Goal: Information Seeking & Learning: Find specific page/section

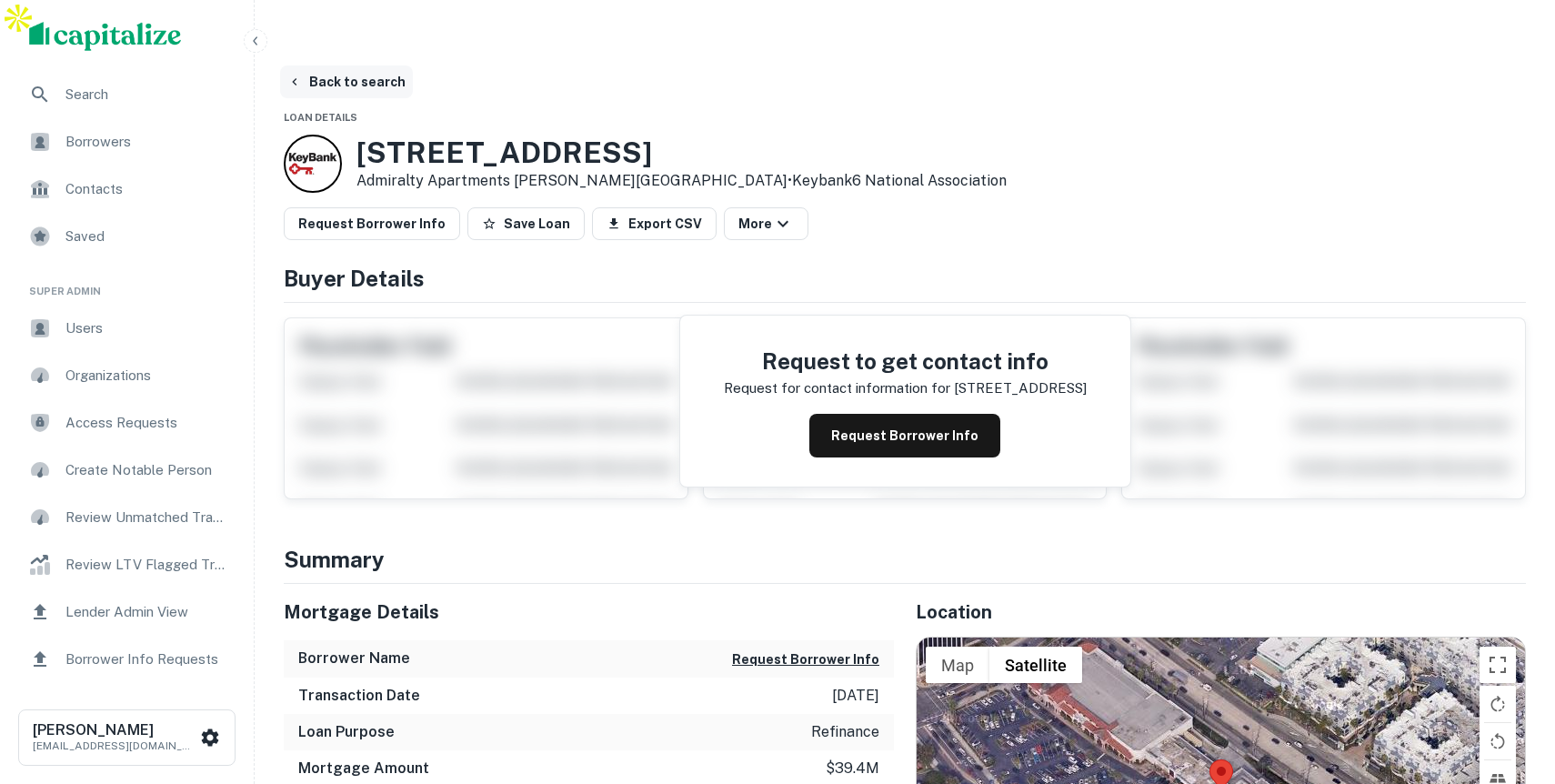
click at [367, 65] on button "Back to search" at bounding box center [346, 82] width 133 height 33
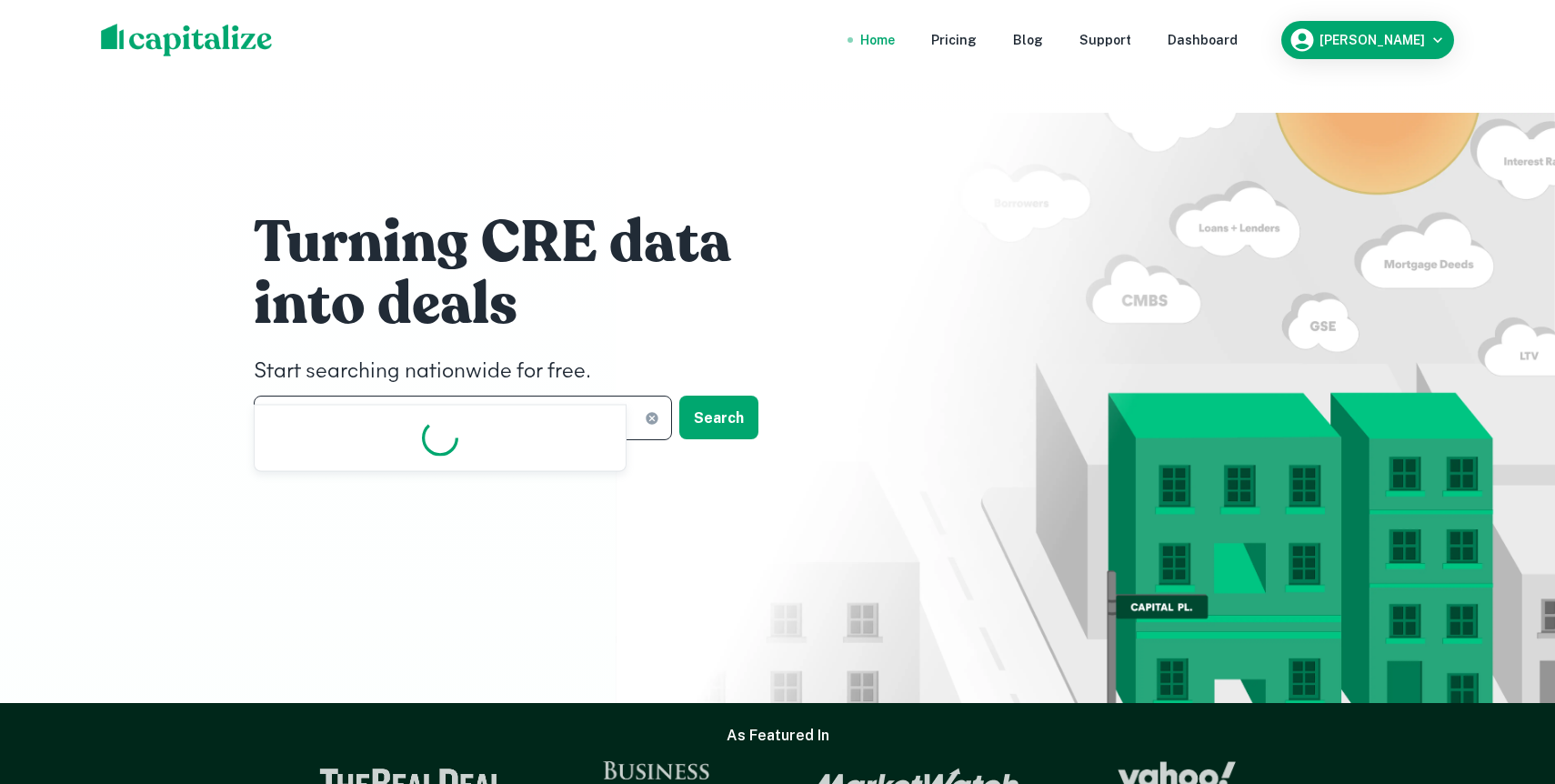
click at [337, 395] on input "*********" at bounding box center [449, 417] width 391 height 44
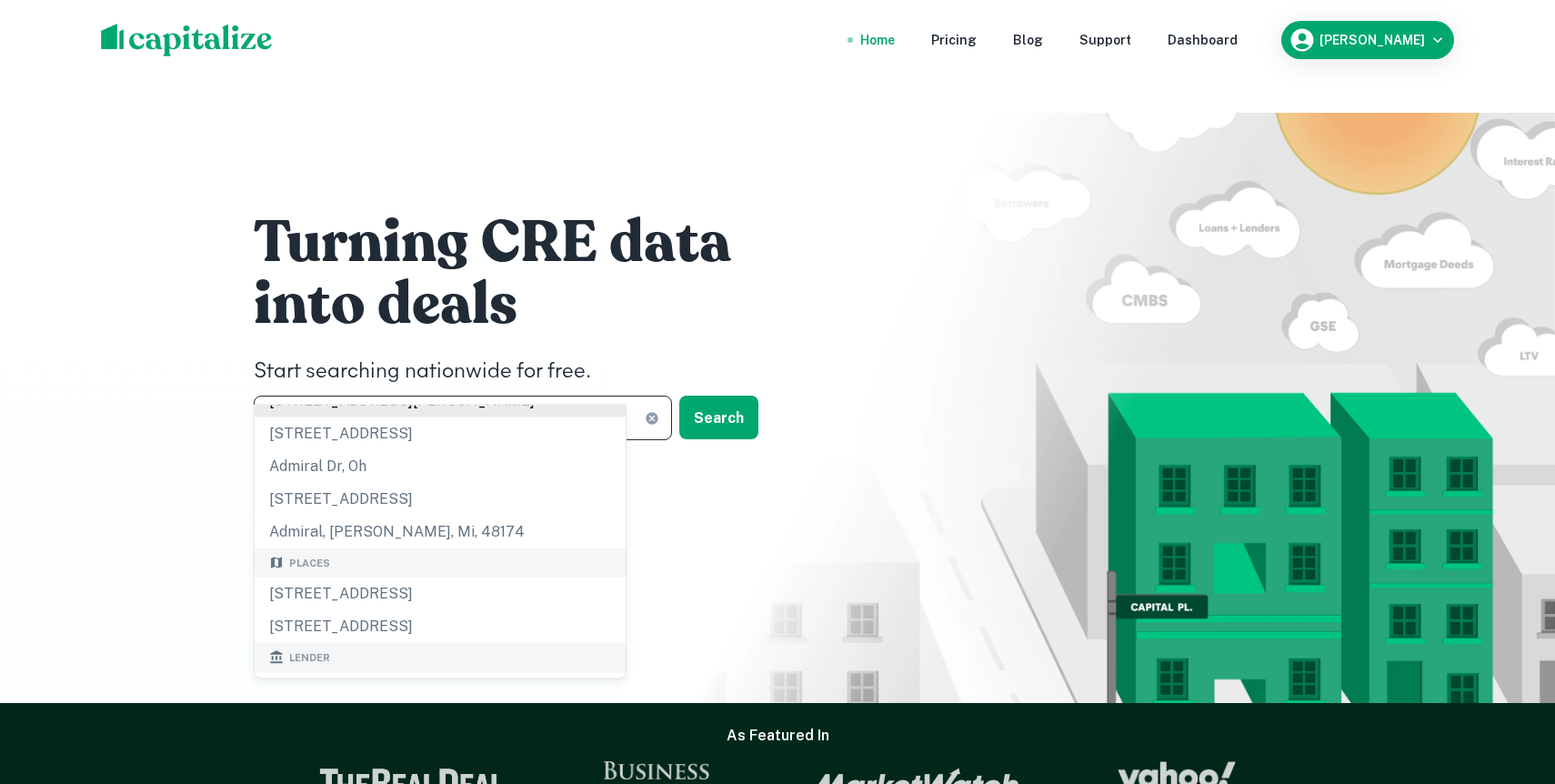
scroll to position [52, 0]
click at [376, 604] on div "[STREET_ADDRESS]" at bounding box center [441, 593] width 371 height 33
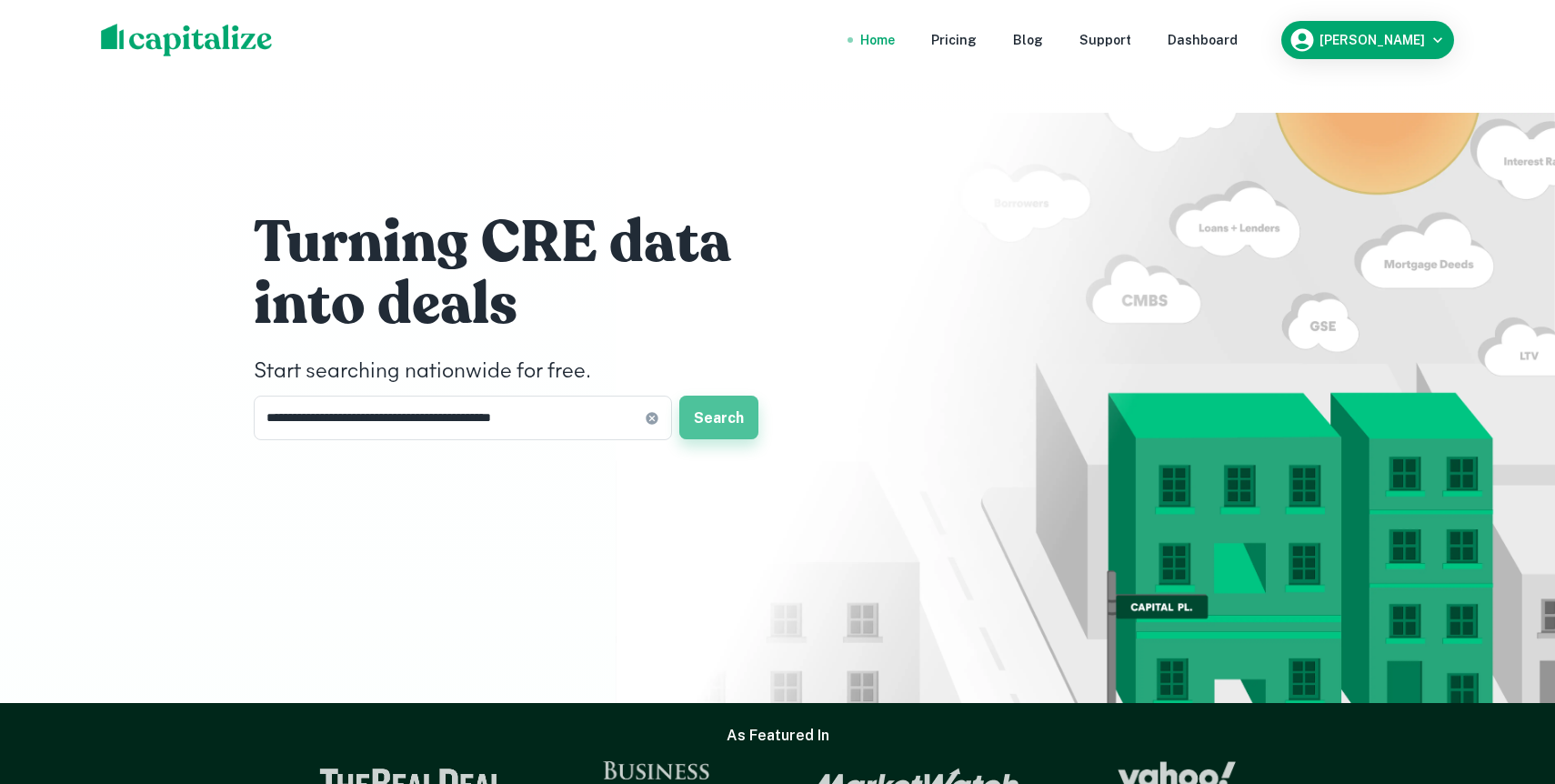
click at [698, 395] on button "Search" at bounding box center [719, 417] width 79 height 43
click at [702, 523] on div "[STREET_ADDRESS]" at bounding box center [778, 535] width 452 height 33
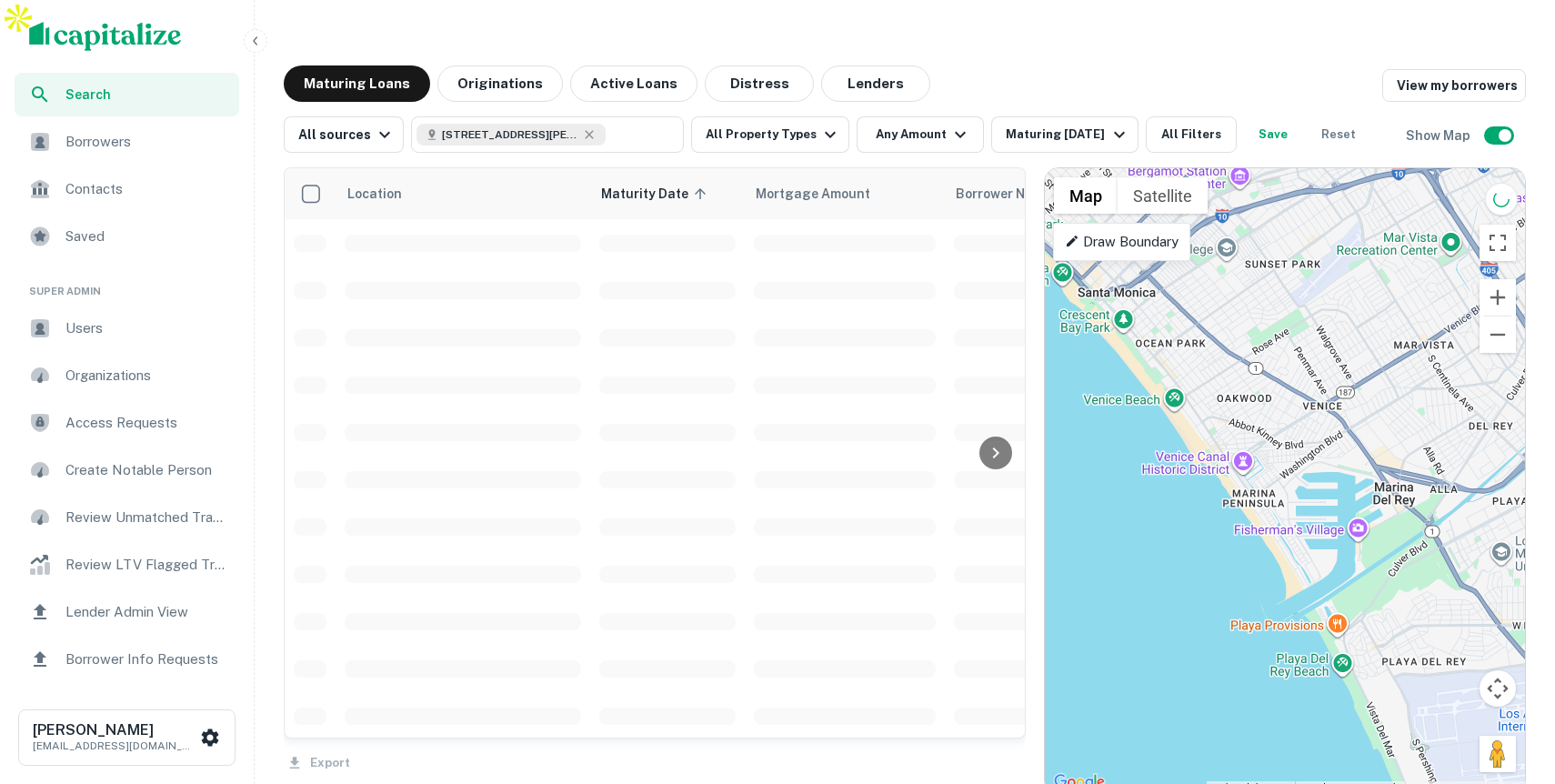
click at [259, 41] on icon "button" at bounding box center [255, 40] width 14 height 14
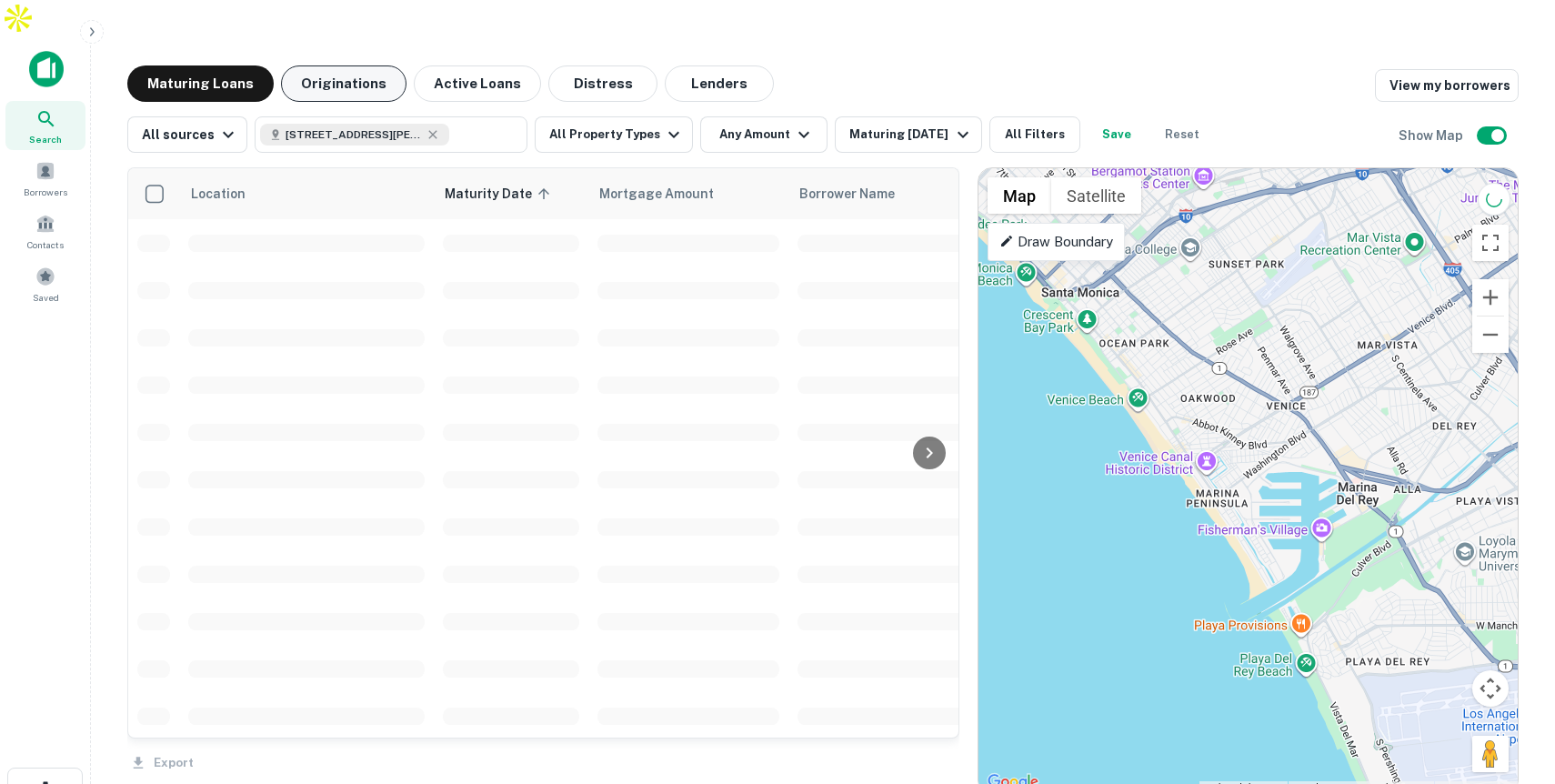
click at [377, 65] on button "Originations" at bounding box center [344, 84] width 125 height 37
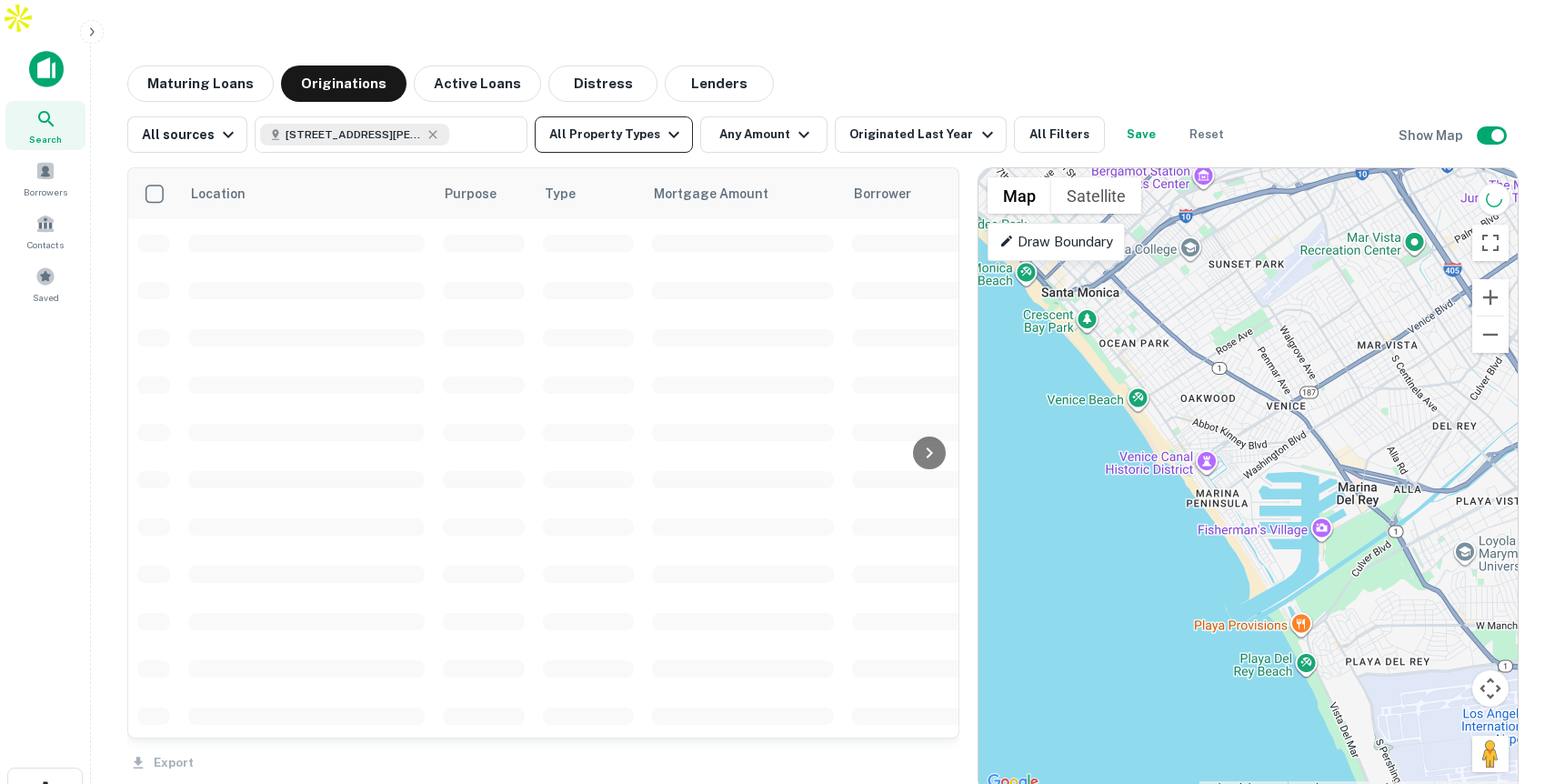
click at [666, 124] on icon "button" at bounding box center [674, 135] width 22 height 22
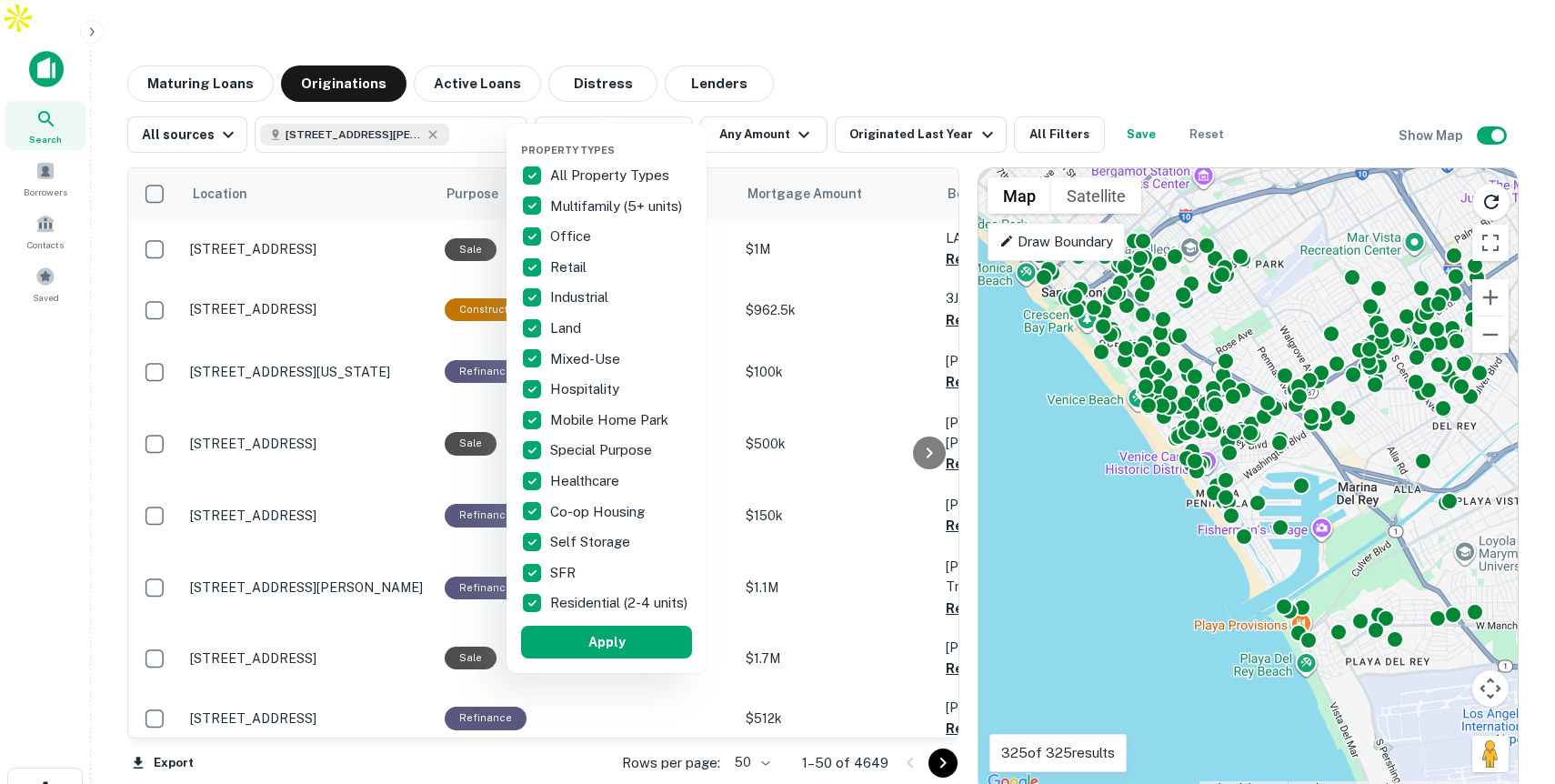
click at [856, 106] on div at bounding box center [778, 392] width 1555 height 784
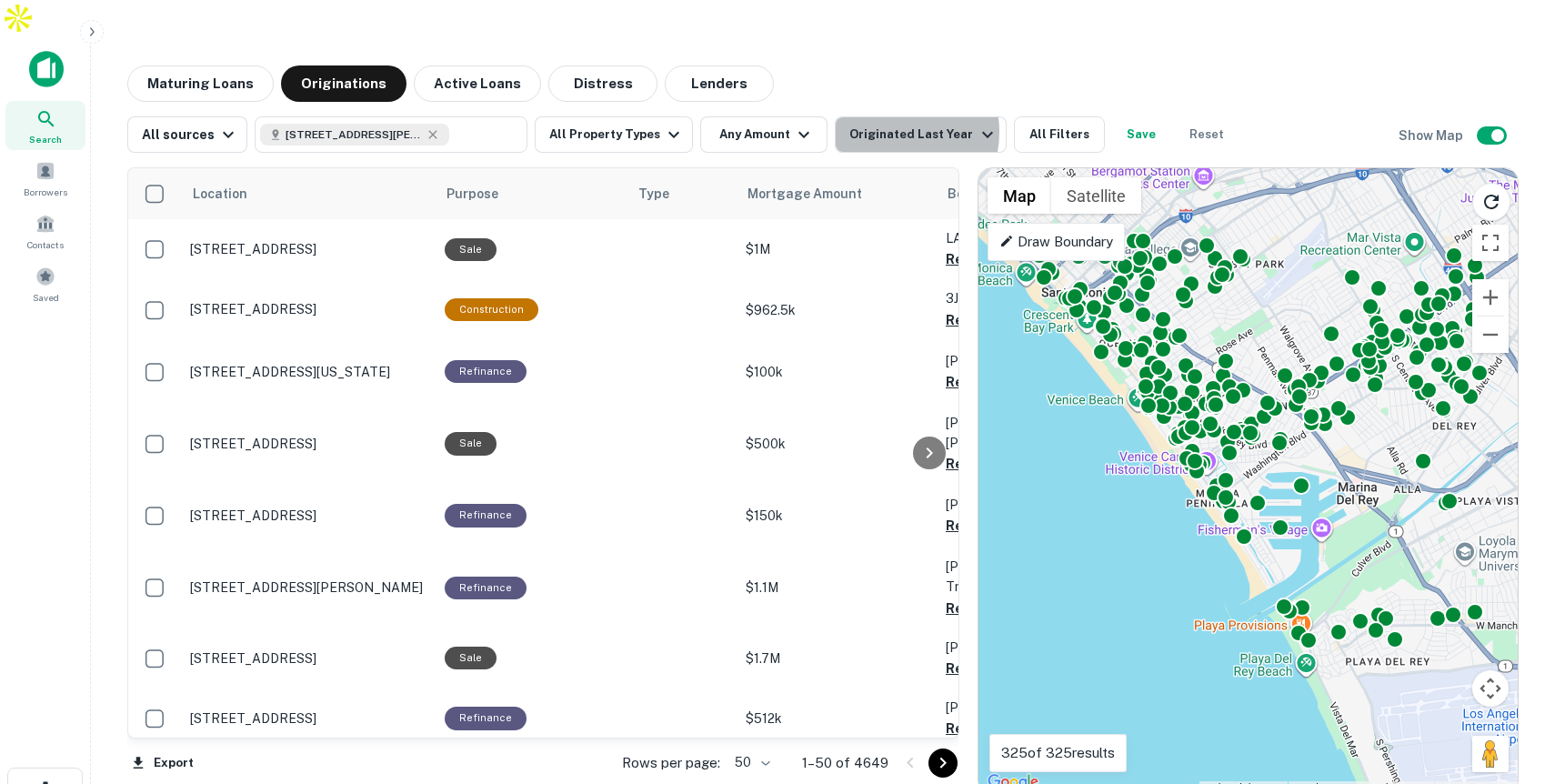
click at [874, 124] on div "Originated Last Year" at bounding box center [924, 135] width 148 height 22
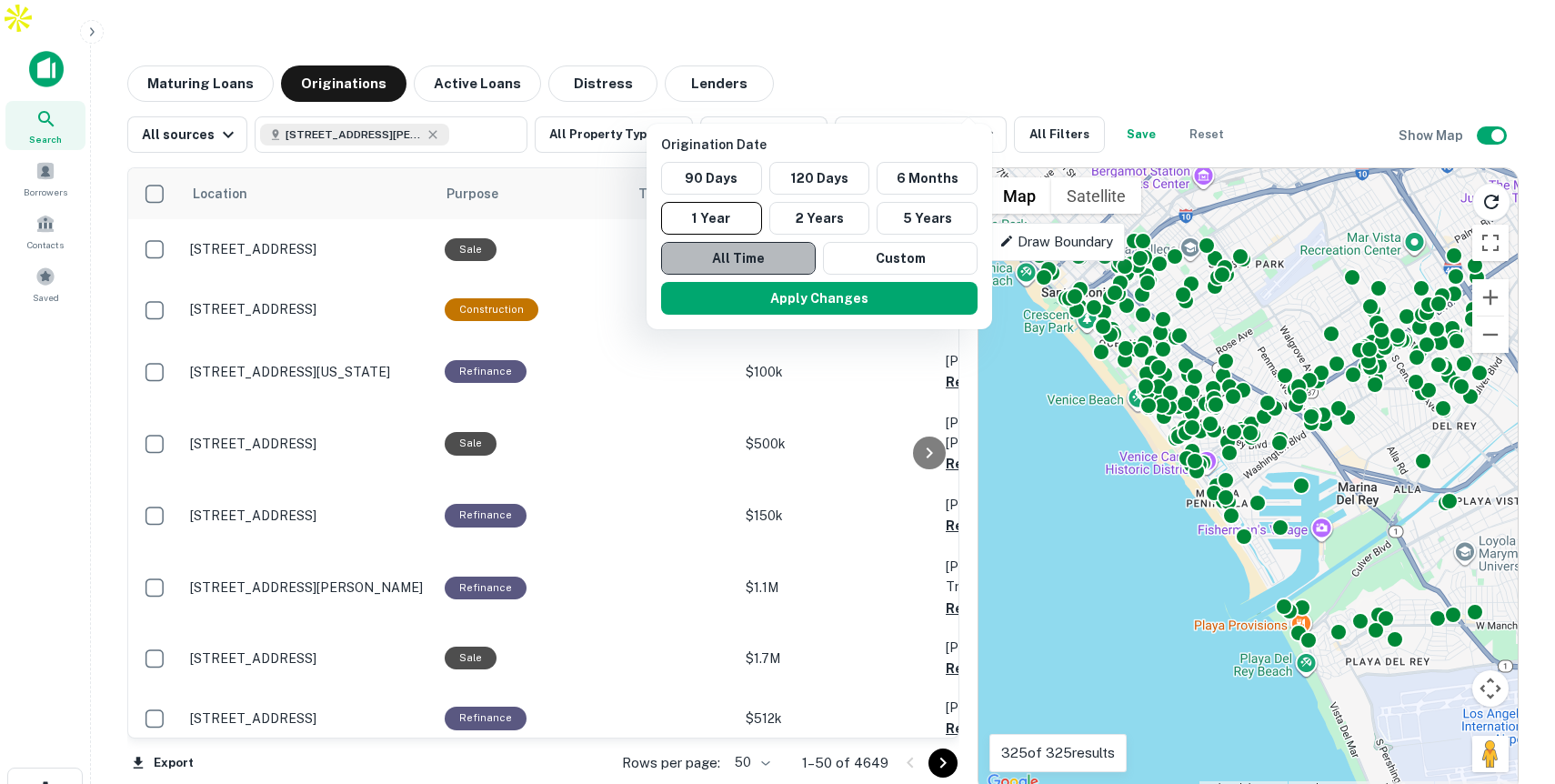
click at [796, 251] on button "All Time" at bounding box center [738, 258] width 155 height 33
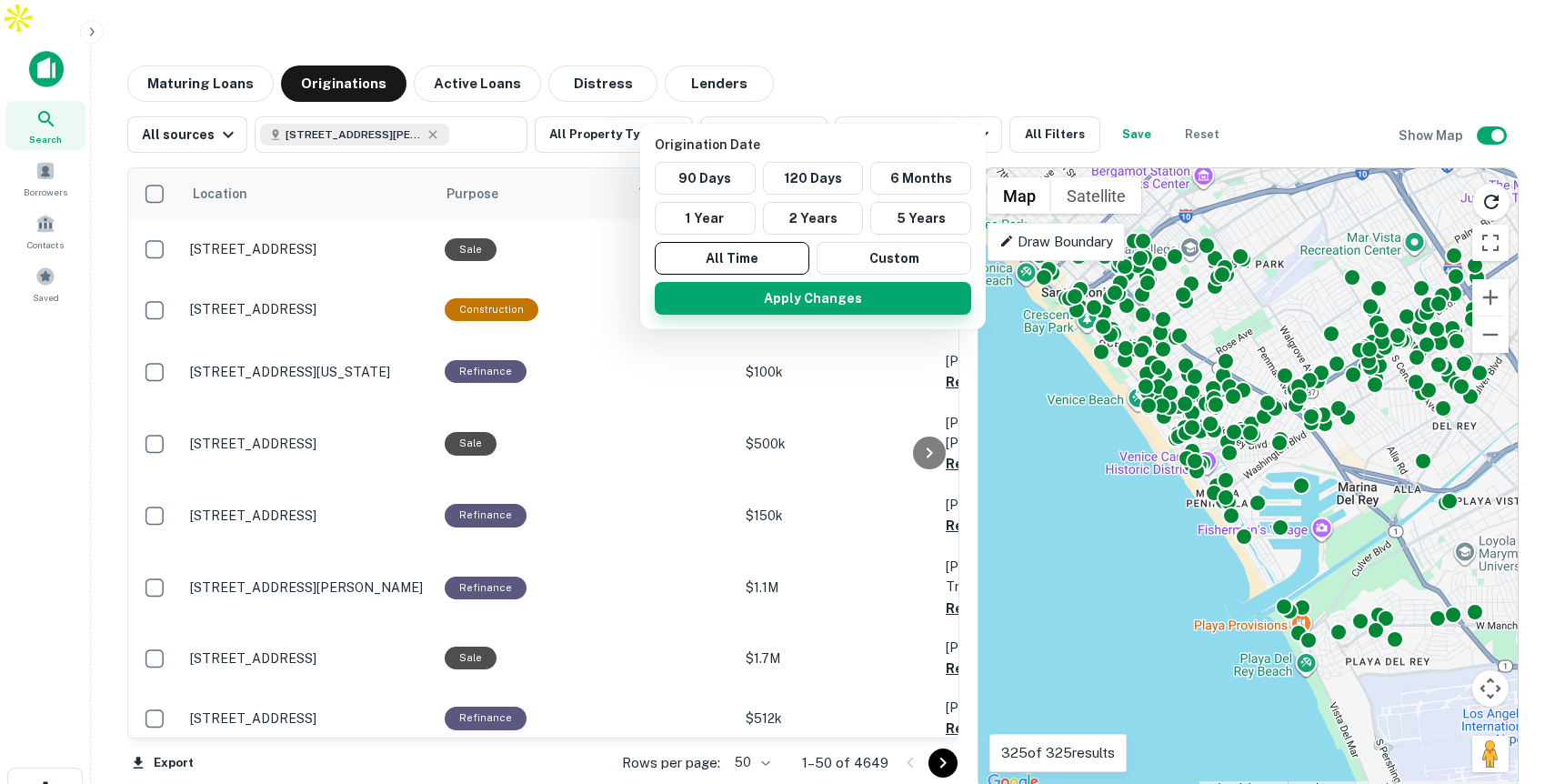
click at [798, 291] on button "Apply Changes" at bounding box center [812, 298] width 317 height 33
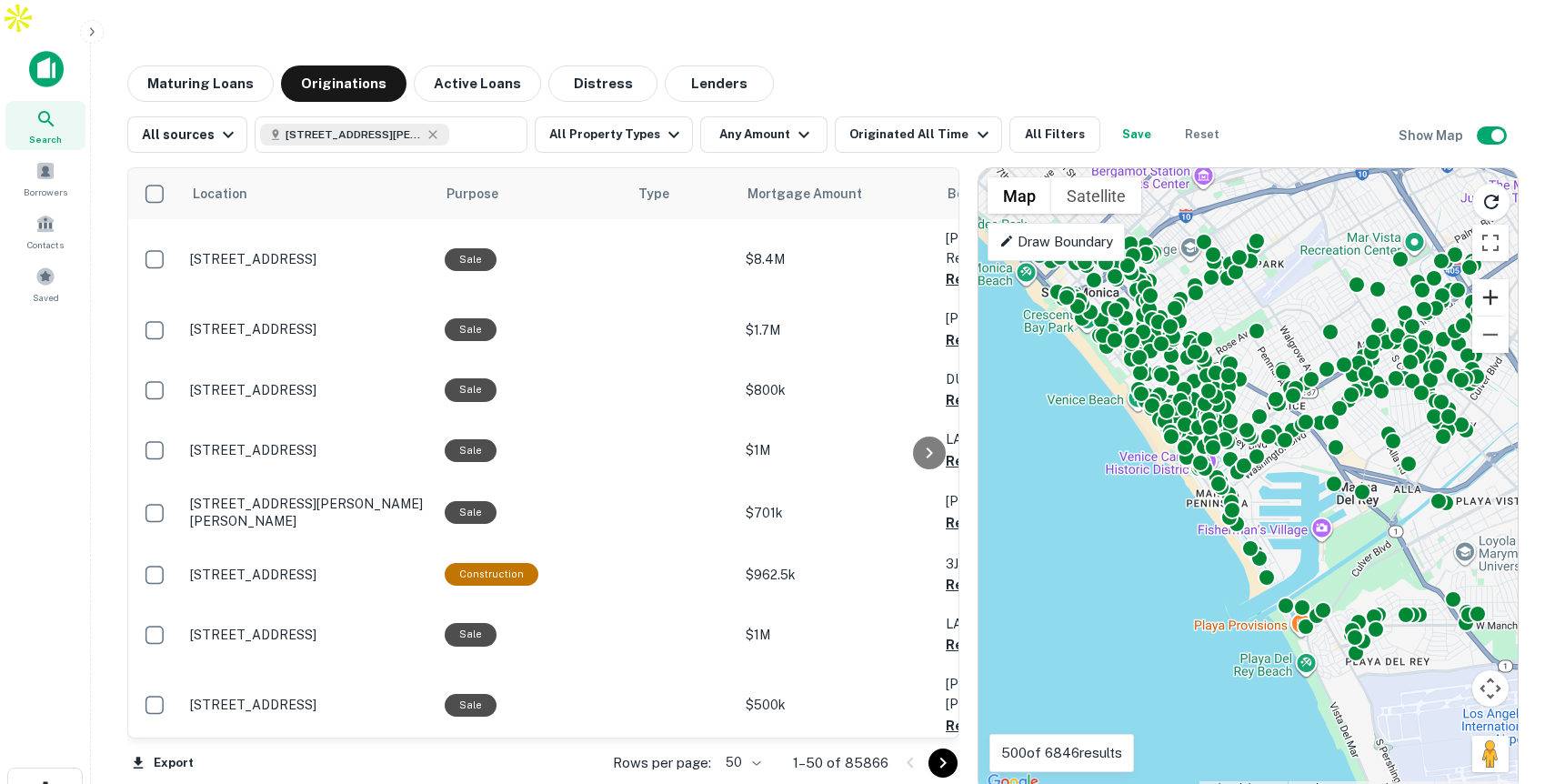
click at [1498, 279] on button "Zoom in" at bounding box center [1491, 297] width 37 height 37
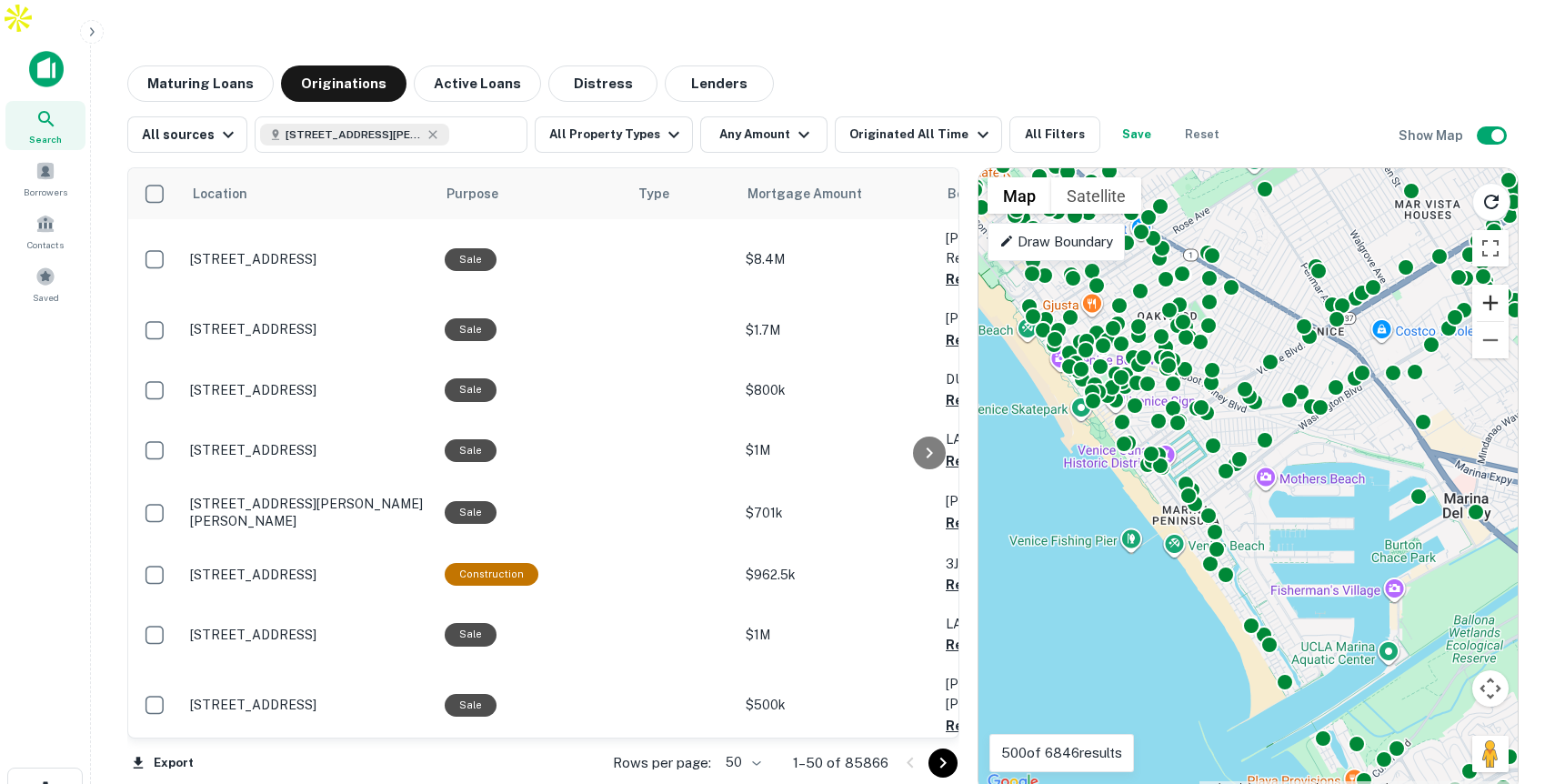
click at [1498, 285] on button "Zoom in" at bounding box center [1491, 303] width 37 height 37
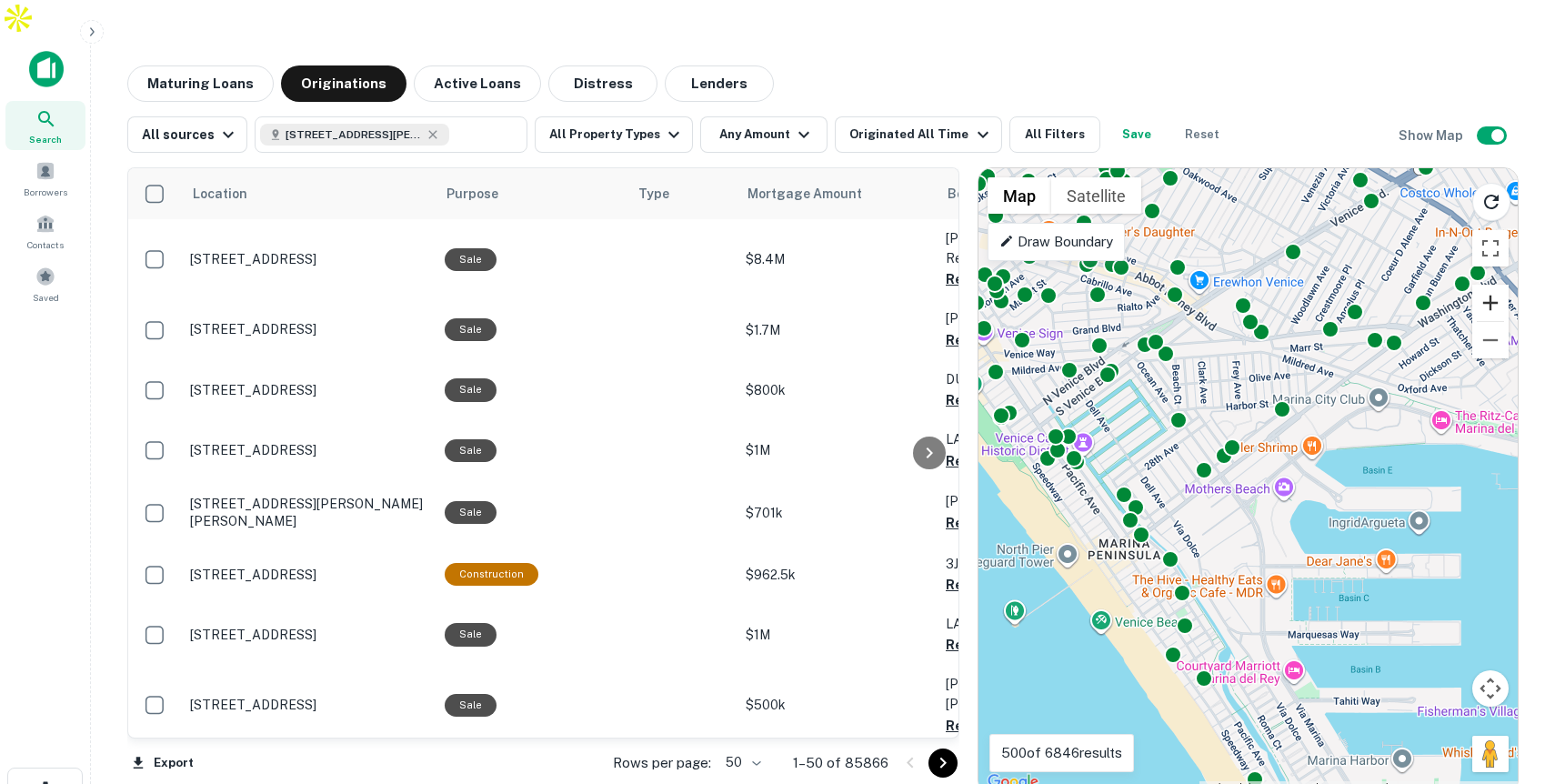
click at [1498, 285] on button "Zoom in" at bounding box center [1491, 303] width 37 height 37
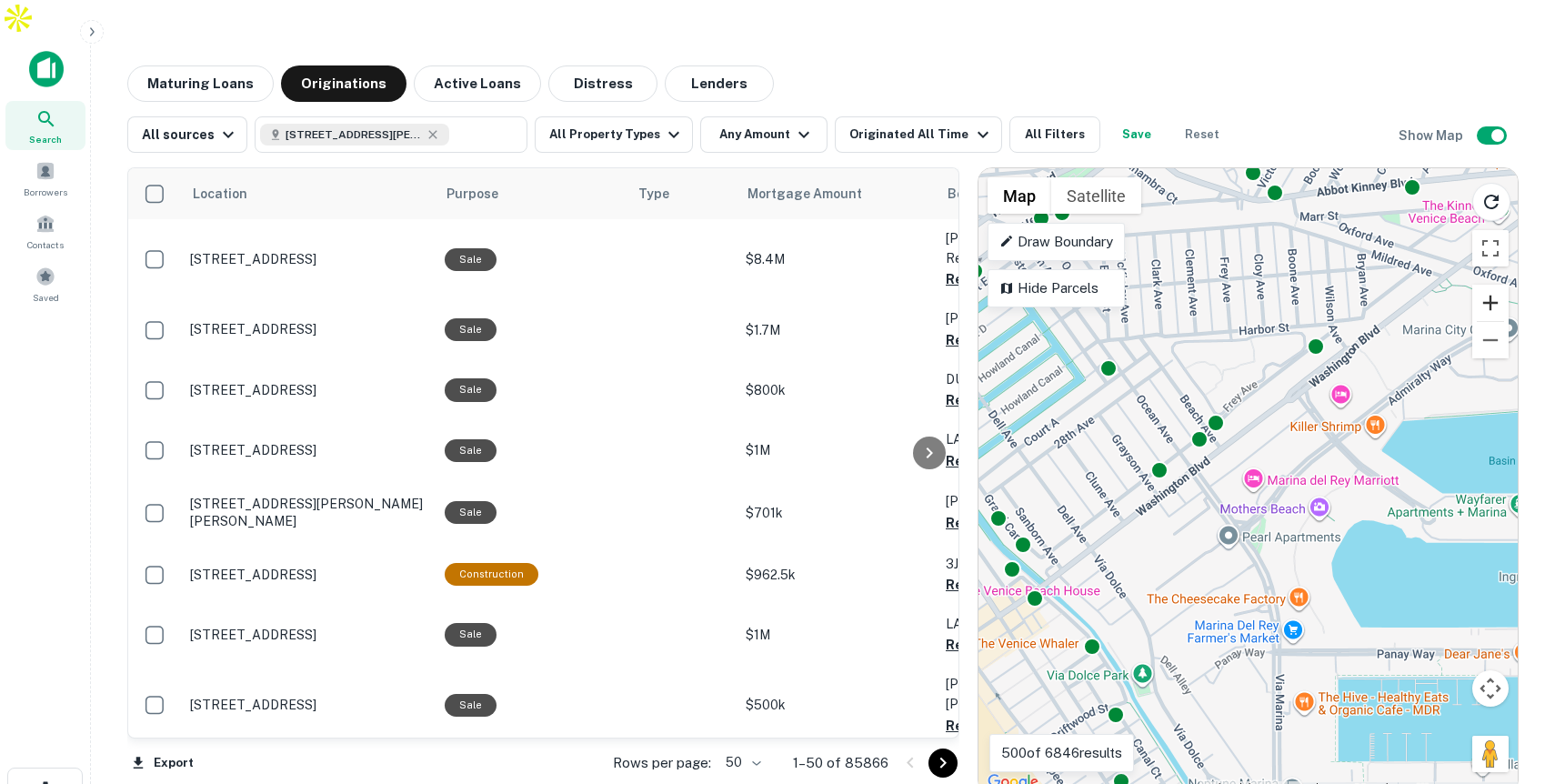
click at [1498, 285] on button "Zoom in" at bounding box center [1491, 303] width 37 height 37
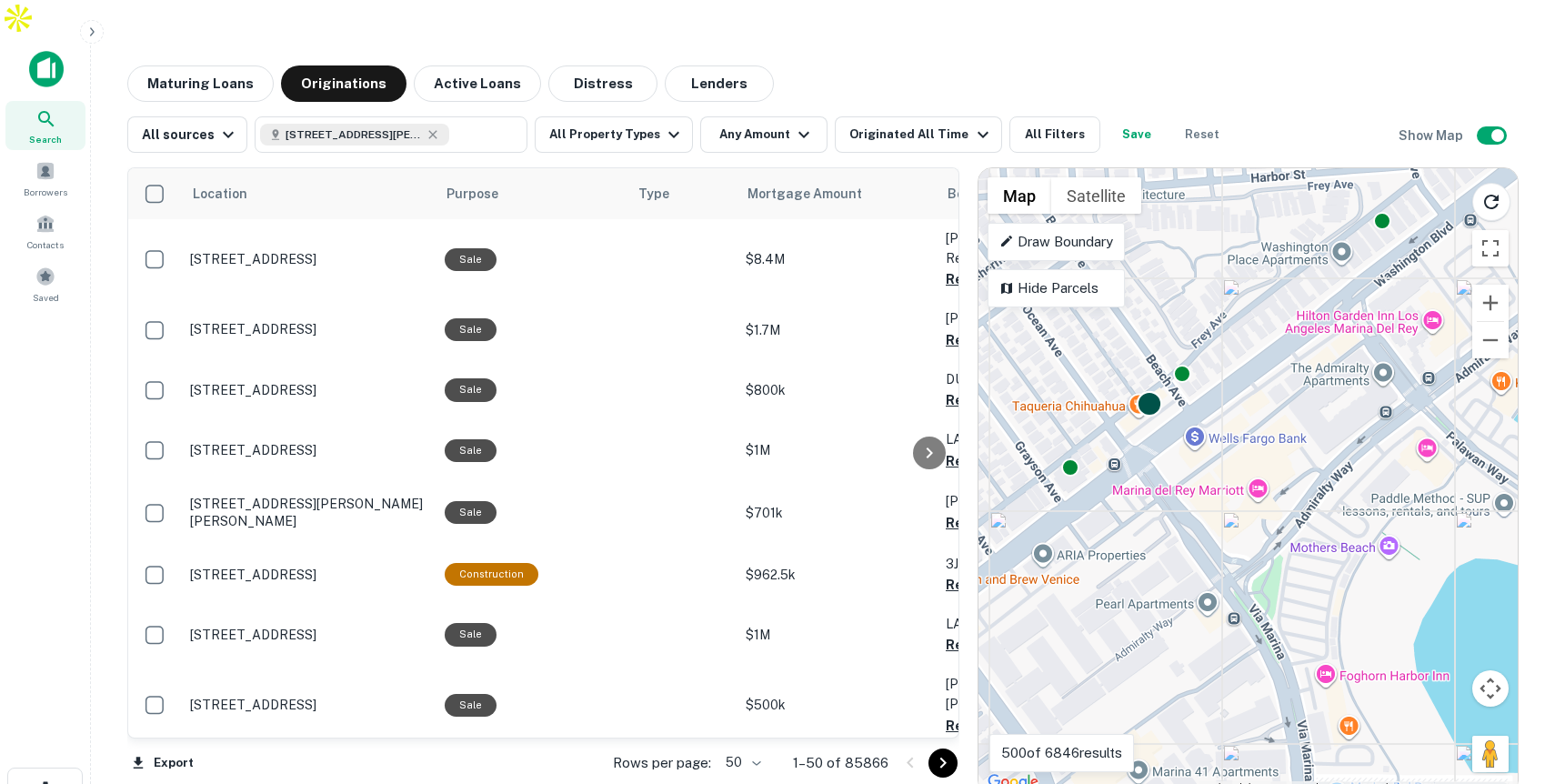
click at [1153, 391] on div at bounding box center [1148, 403] width 26 height 26
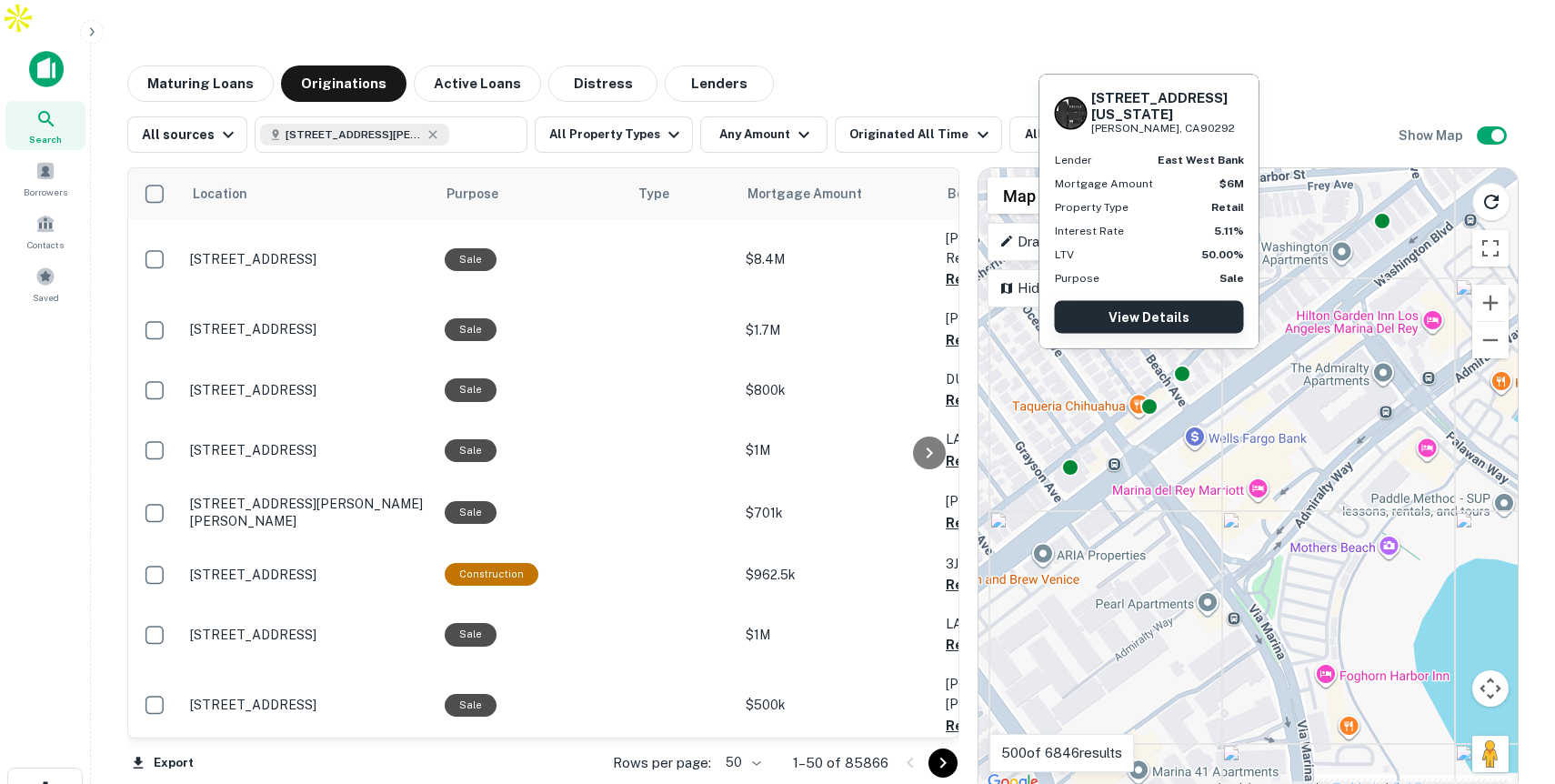
click at [1181, 318] on link "View Details" at bounding box center [1149, 317] width 190 height 33
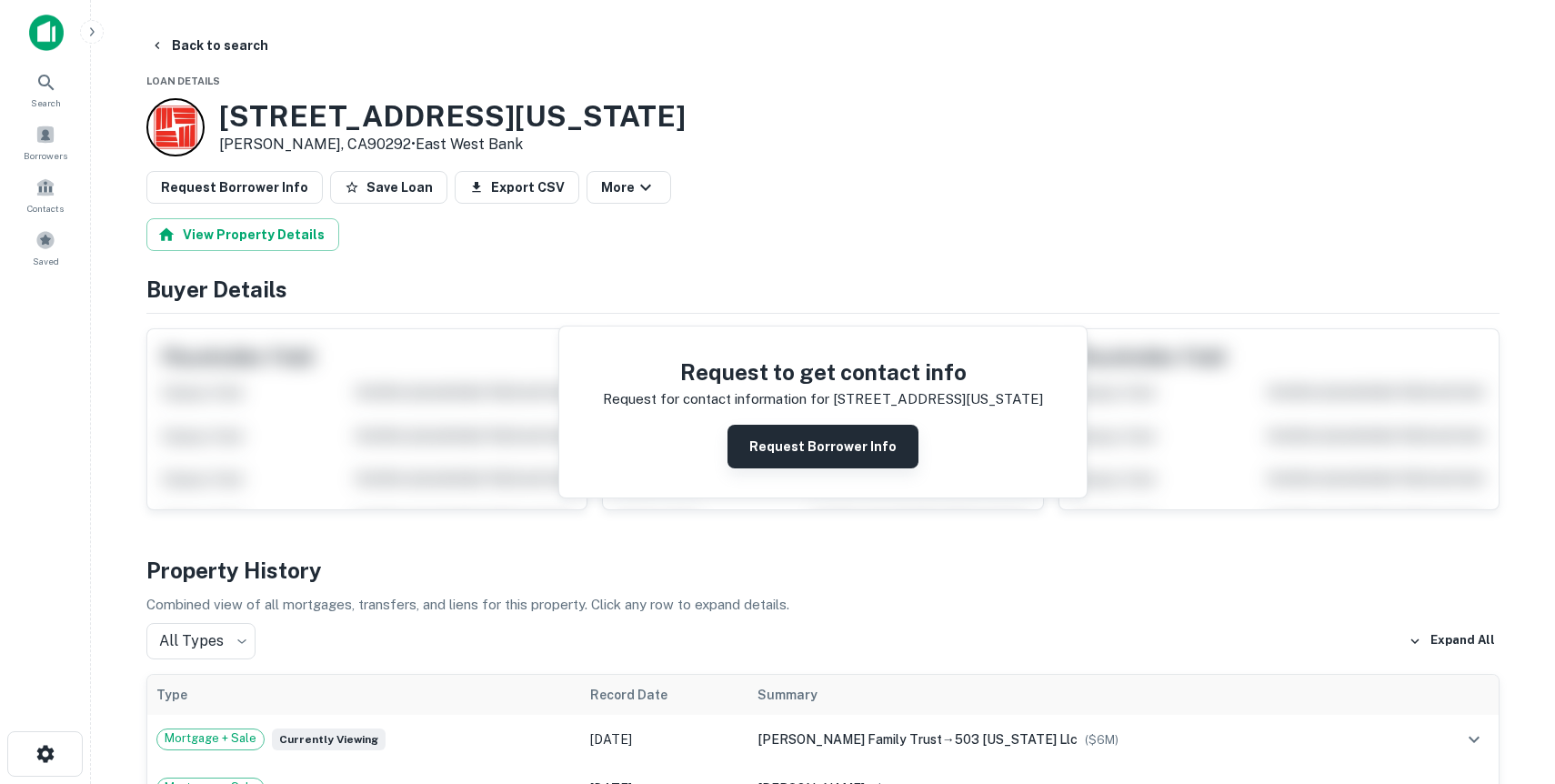
click at [819, 443] on button "Request Borrower Info" at bounding box center [823, 445] width 191 height 43
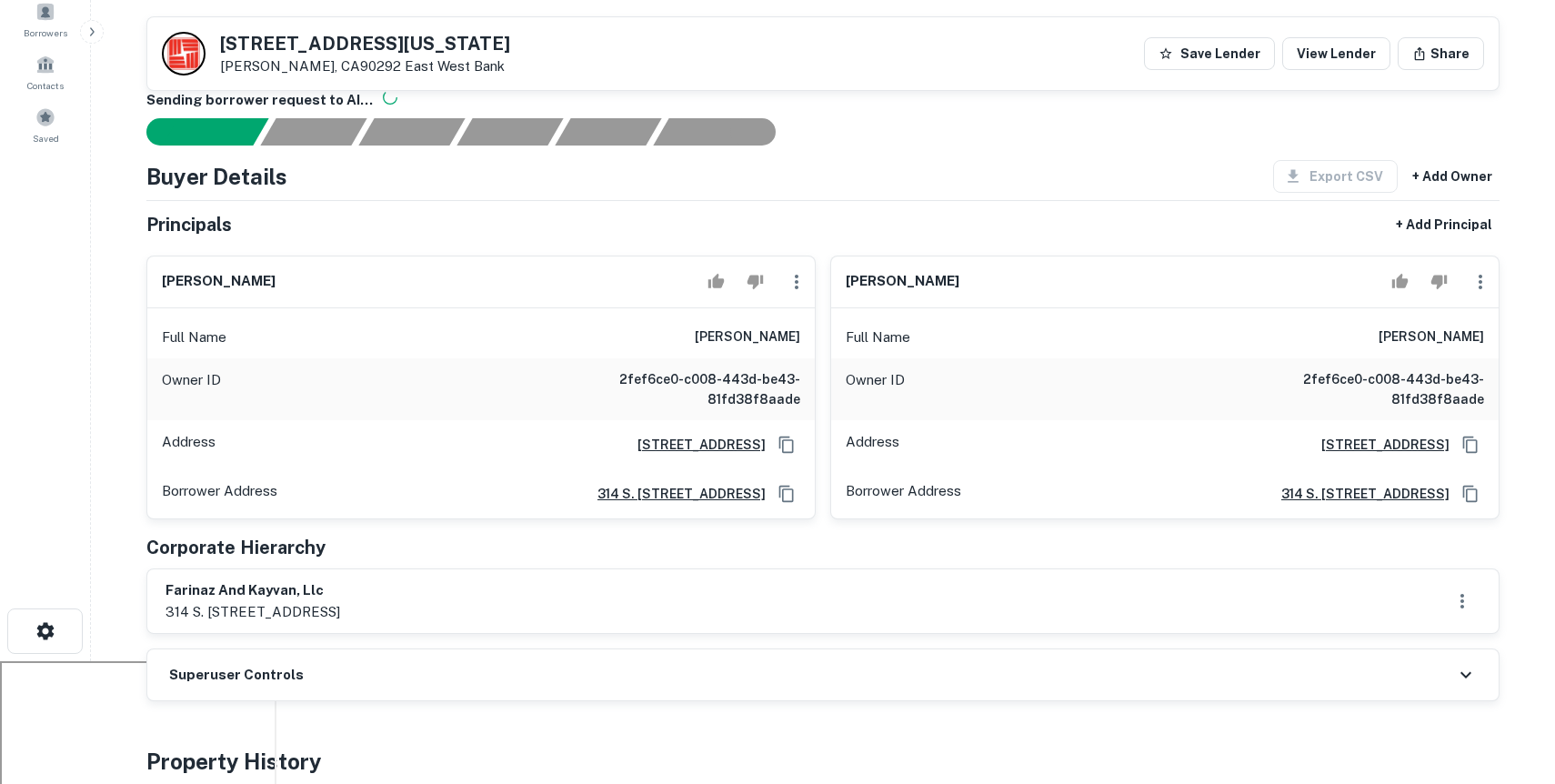
scroll to position [35, 0]
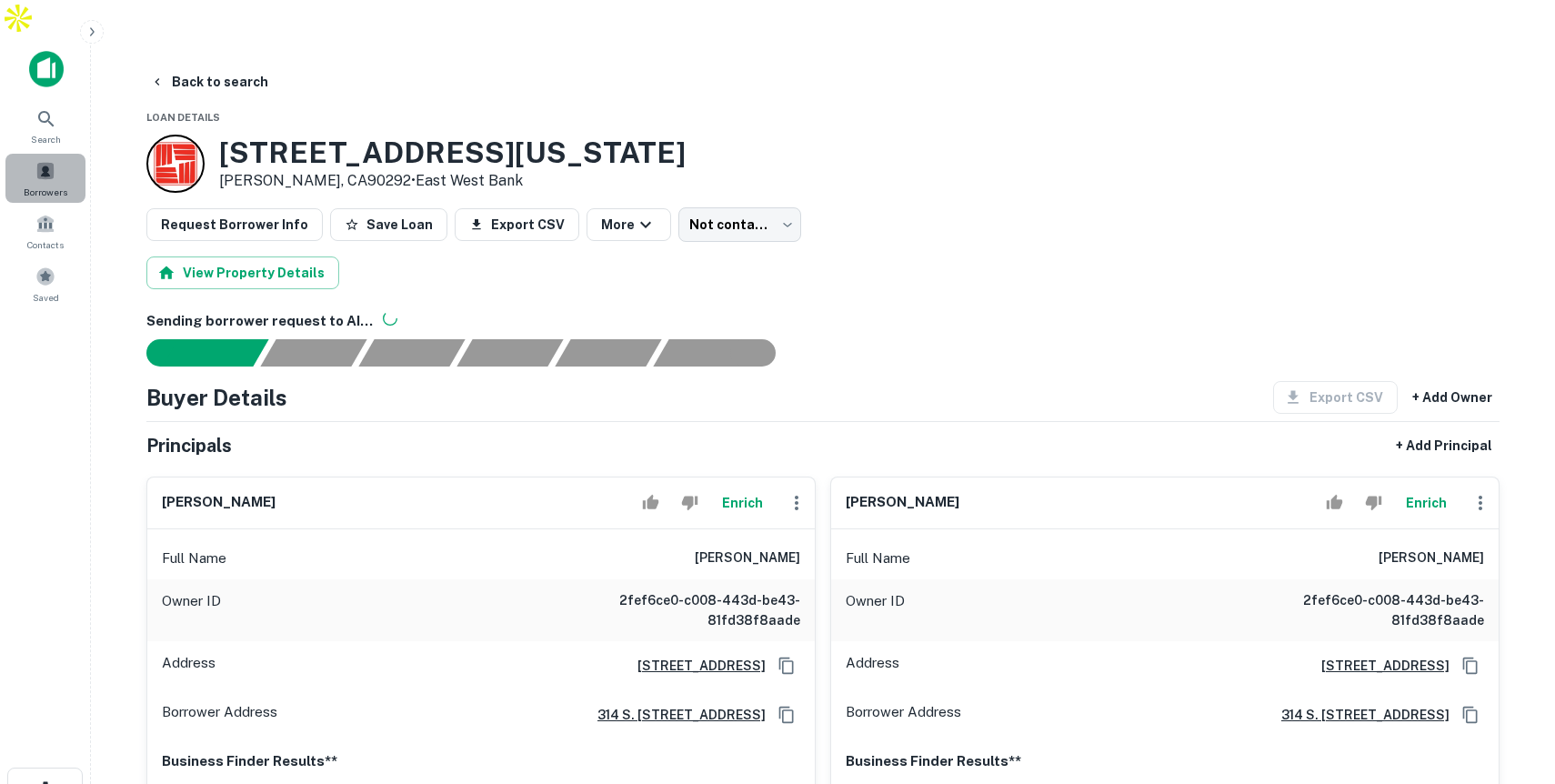
click at [51, 185] on span "Borrowers" at bounding box center [45, 191] width 43 height 14
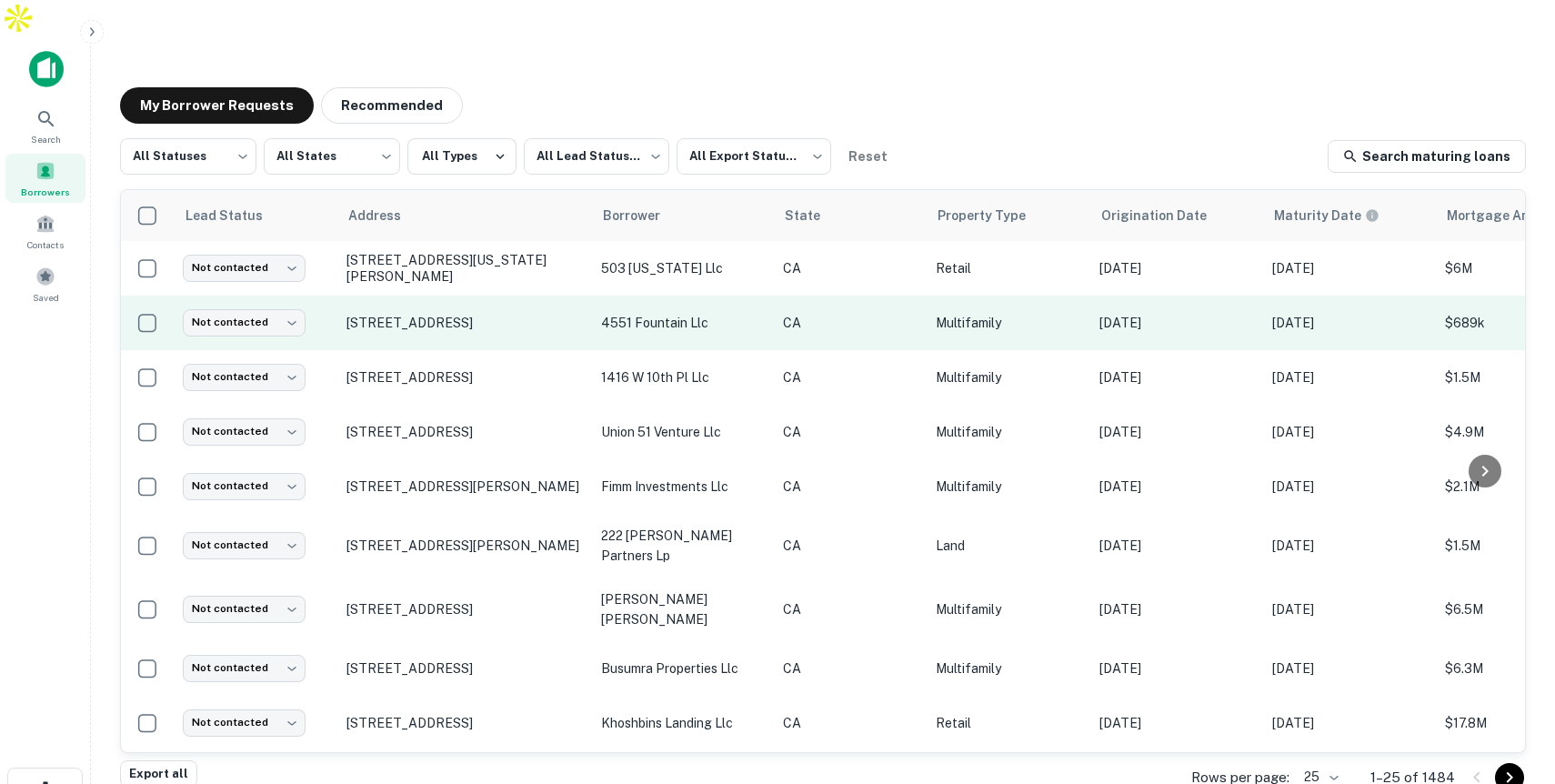
click at [752, 300] on td "4551 fountain llc" at bounding box center [682, 322] width 182 height 55
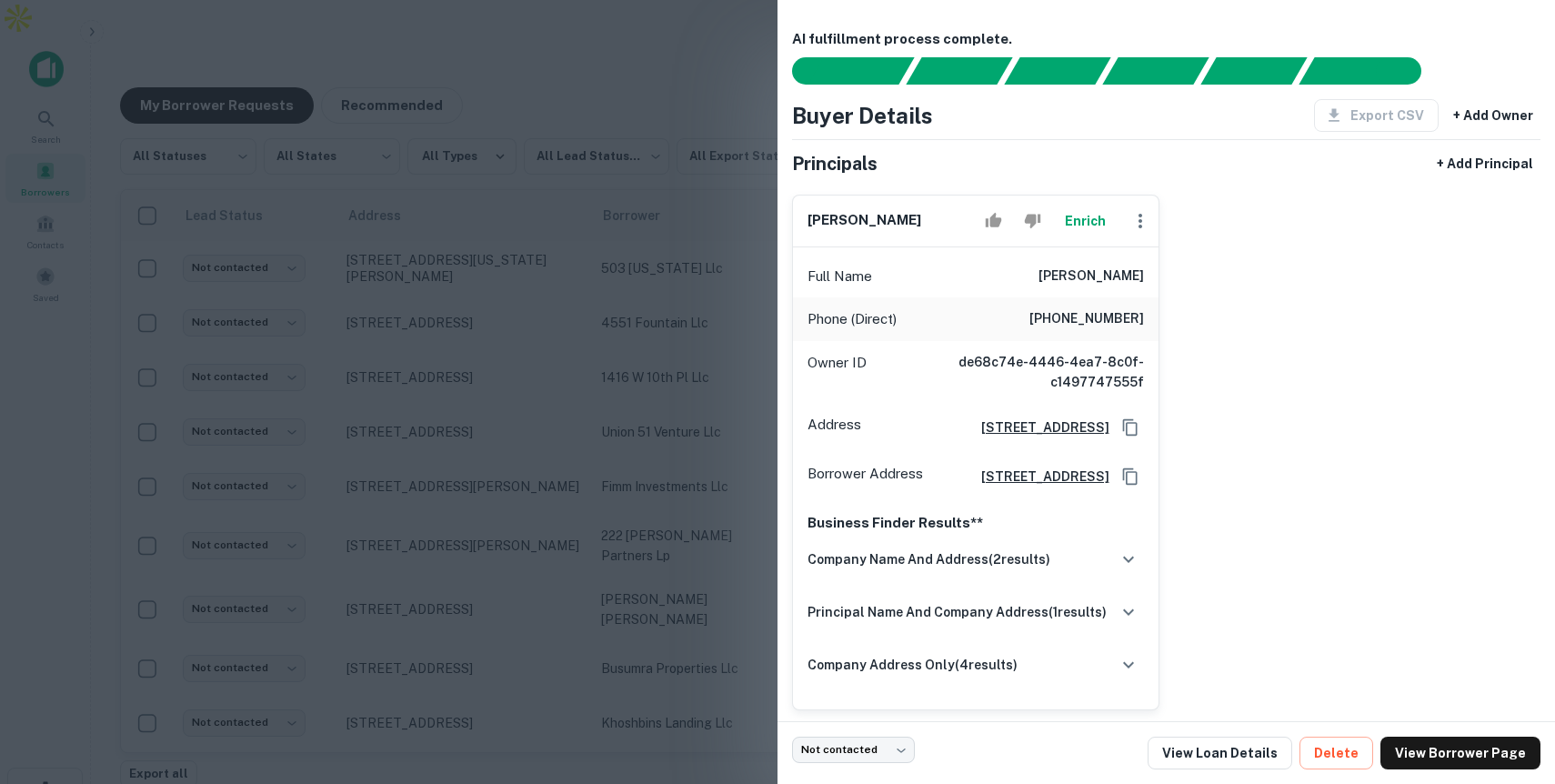
click at [720, 329] on div at bounding box center [778, 392] width 1555 height 784
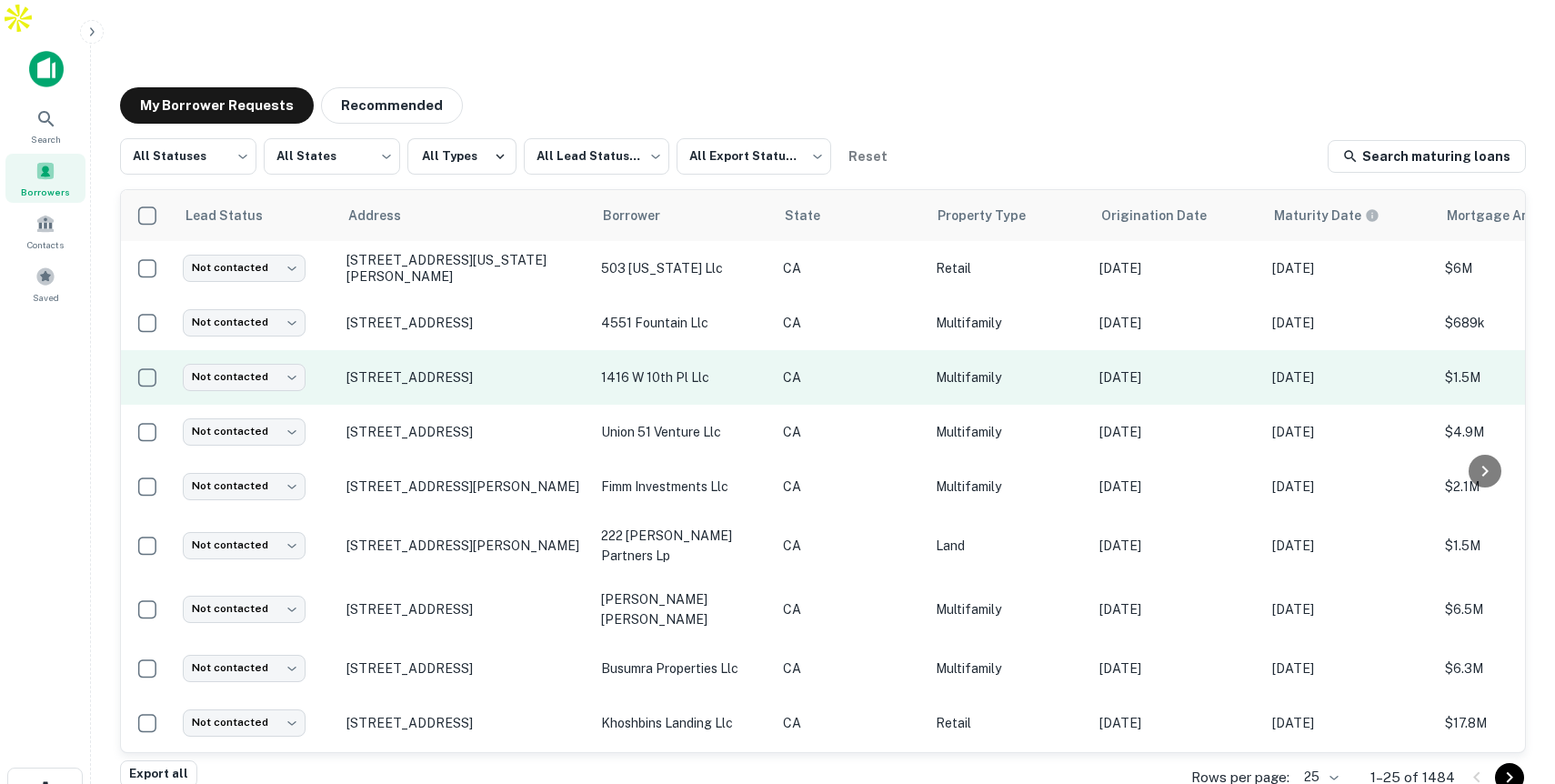
click at [755, 367] on p "1416 w 10th pl llc" at bounding box center [683, 377] width 164 height 20
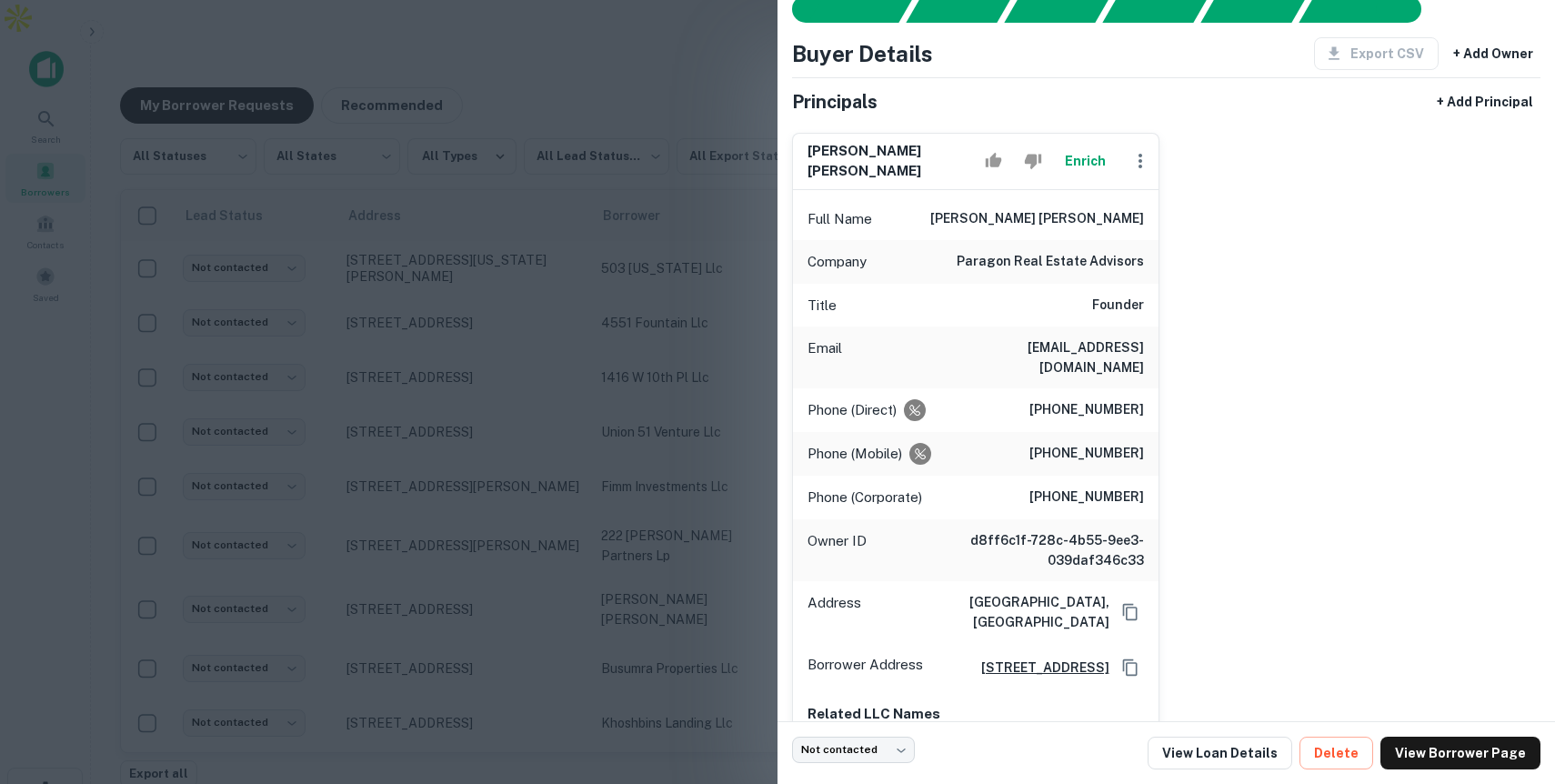
scroll to position [63, 0]
click at [753, 294] on div at bounding box center [778, 392] width 1555 height 784
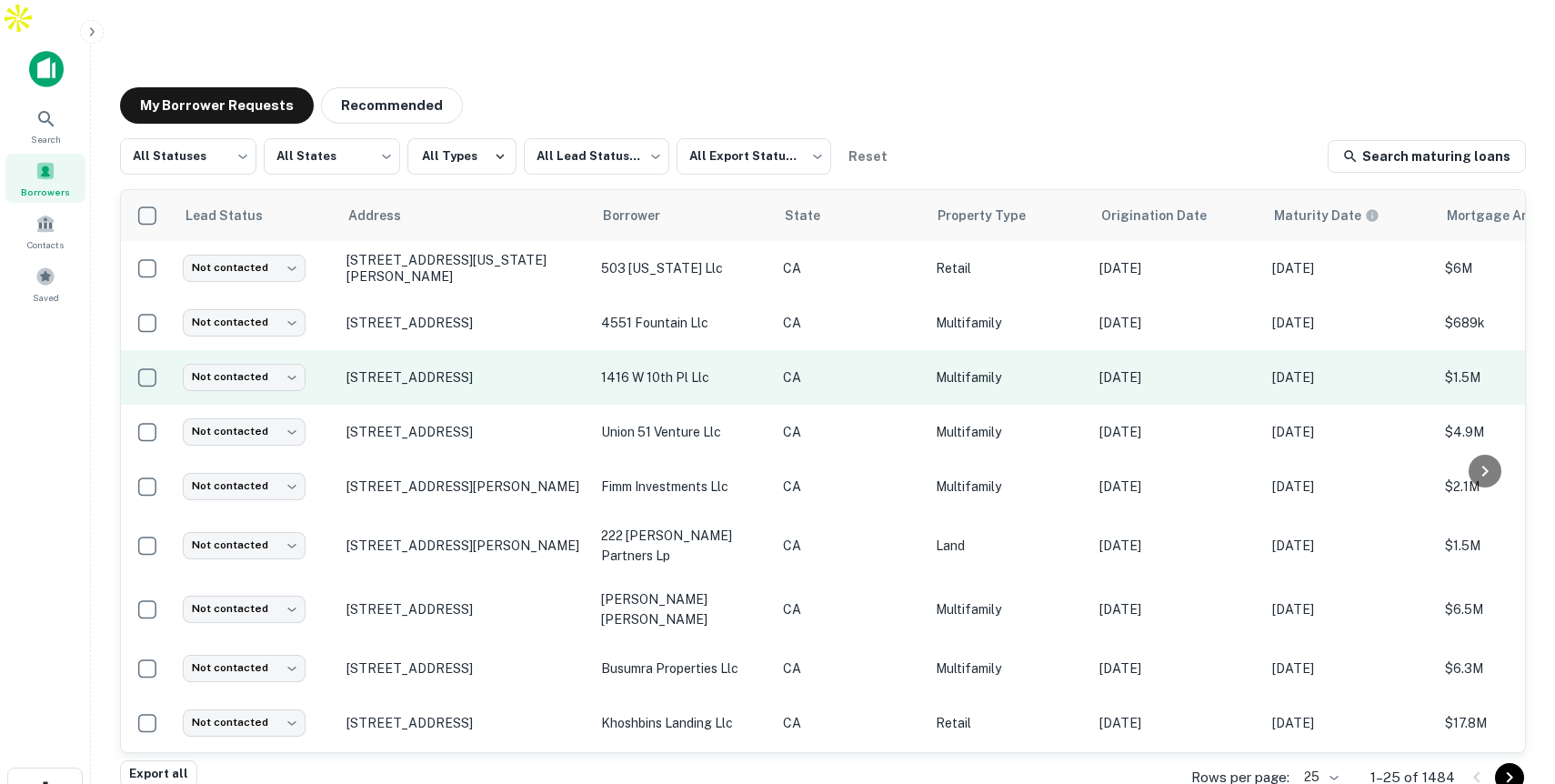
click at [751, 355] on td "1416 w 10th pl llc" at bounding box center [682, 377] width 182 height 55
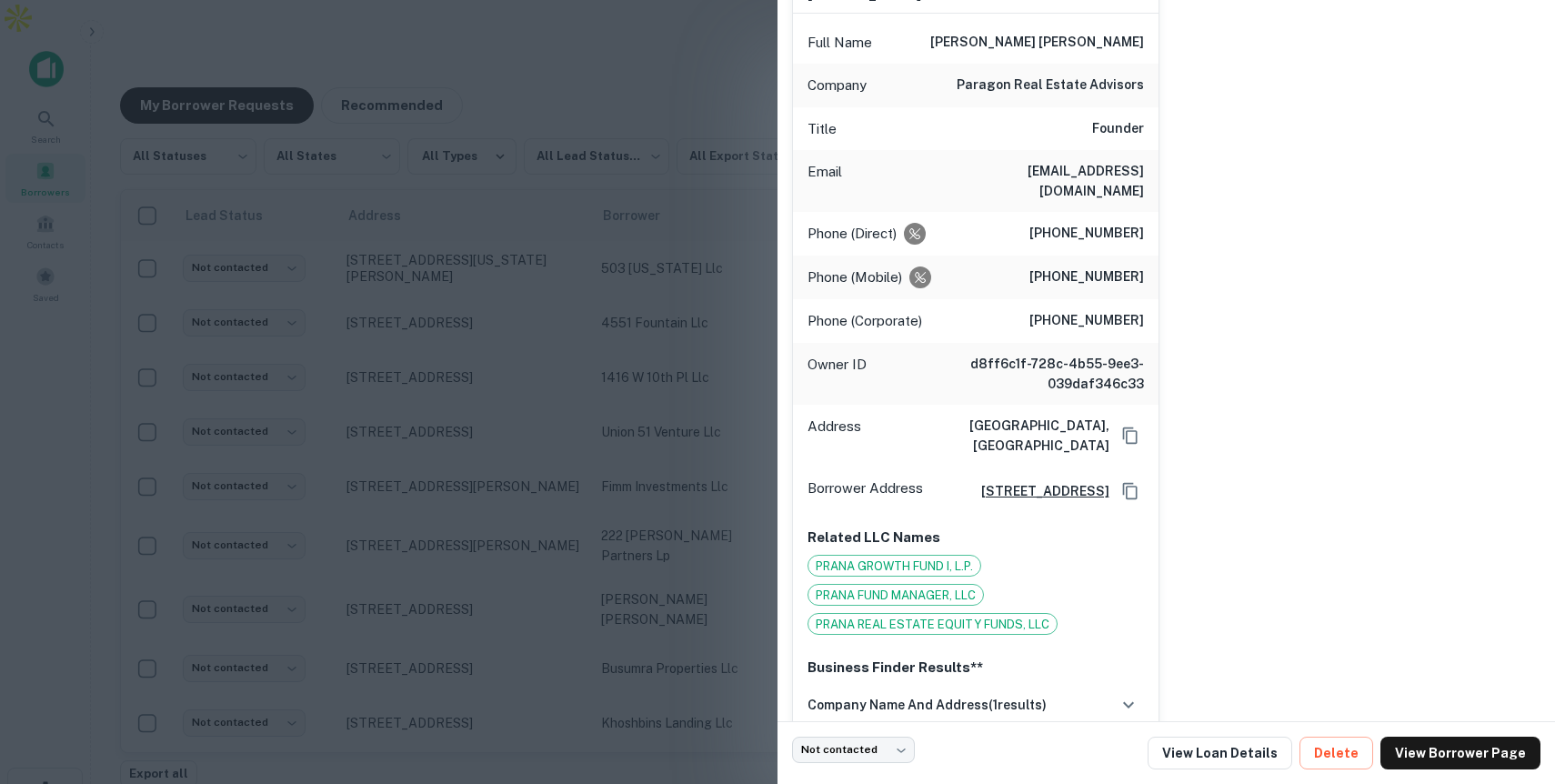
scroll to position [249, 0]
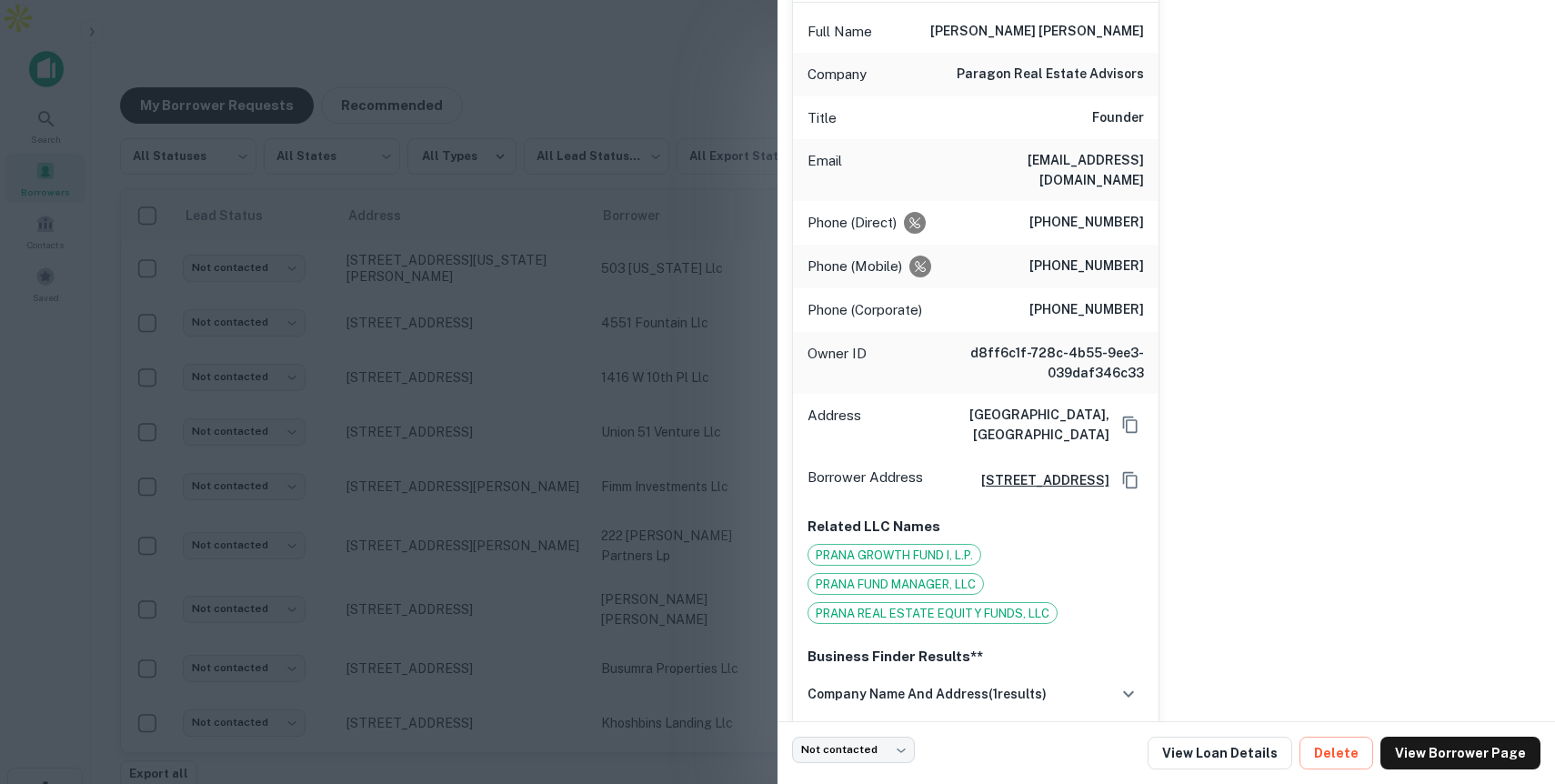
click at [685, 332] on div at bounding box center [778, 392] width 1555 height 784
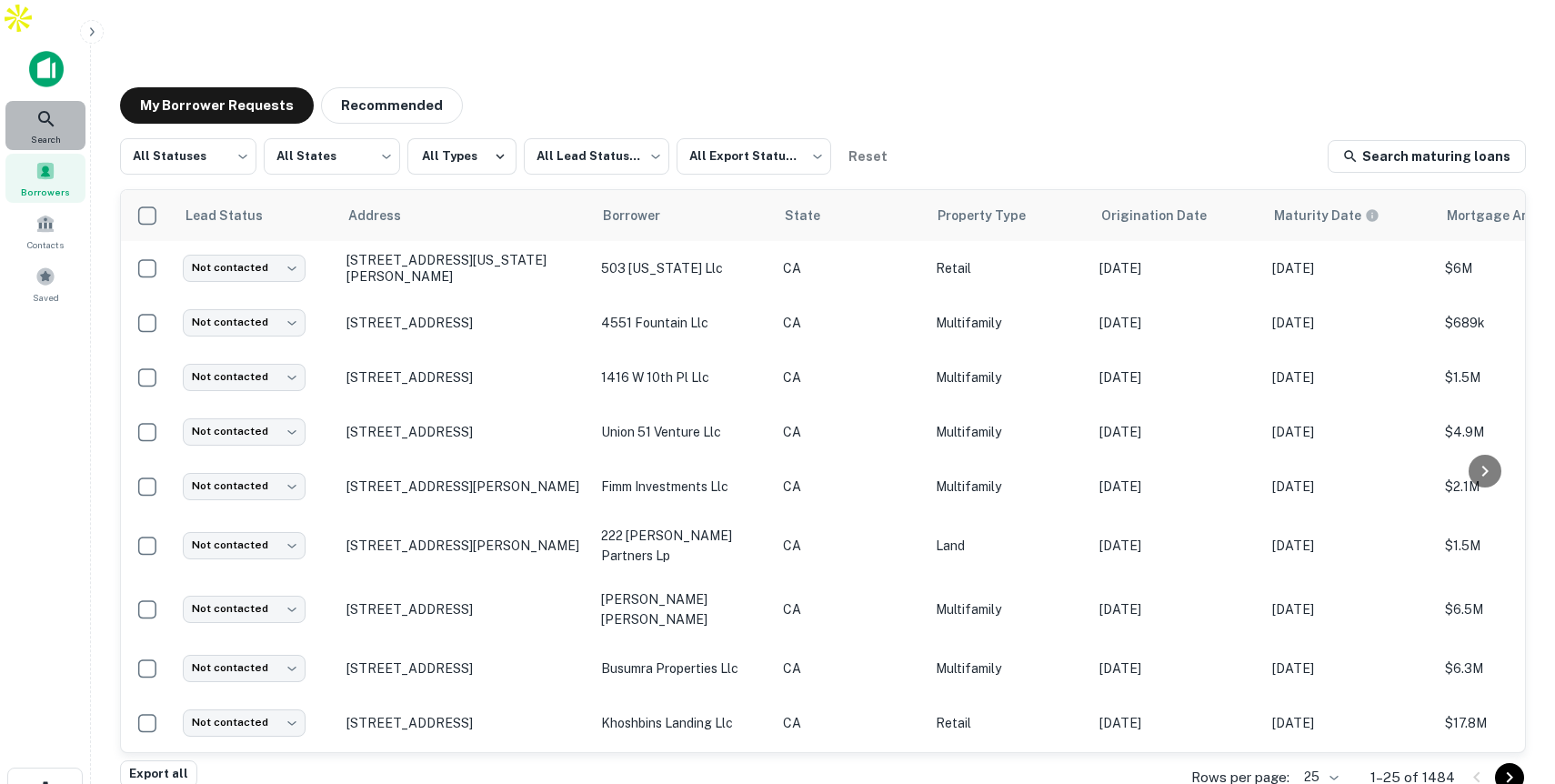
click at [48, 101] on div "Search" at bounding box center [45, 125] width 80 height 49
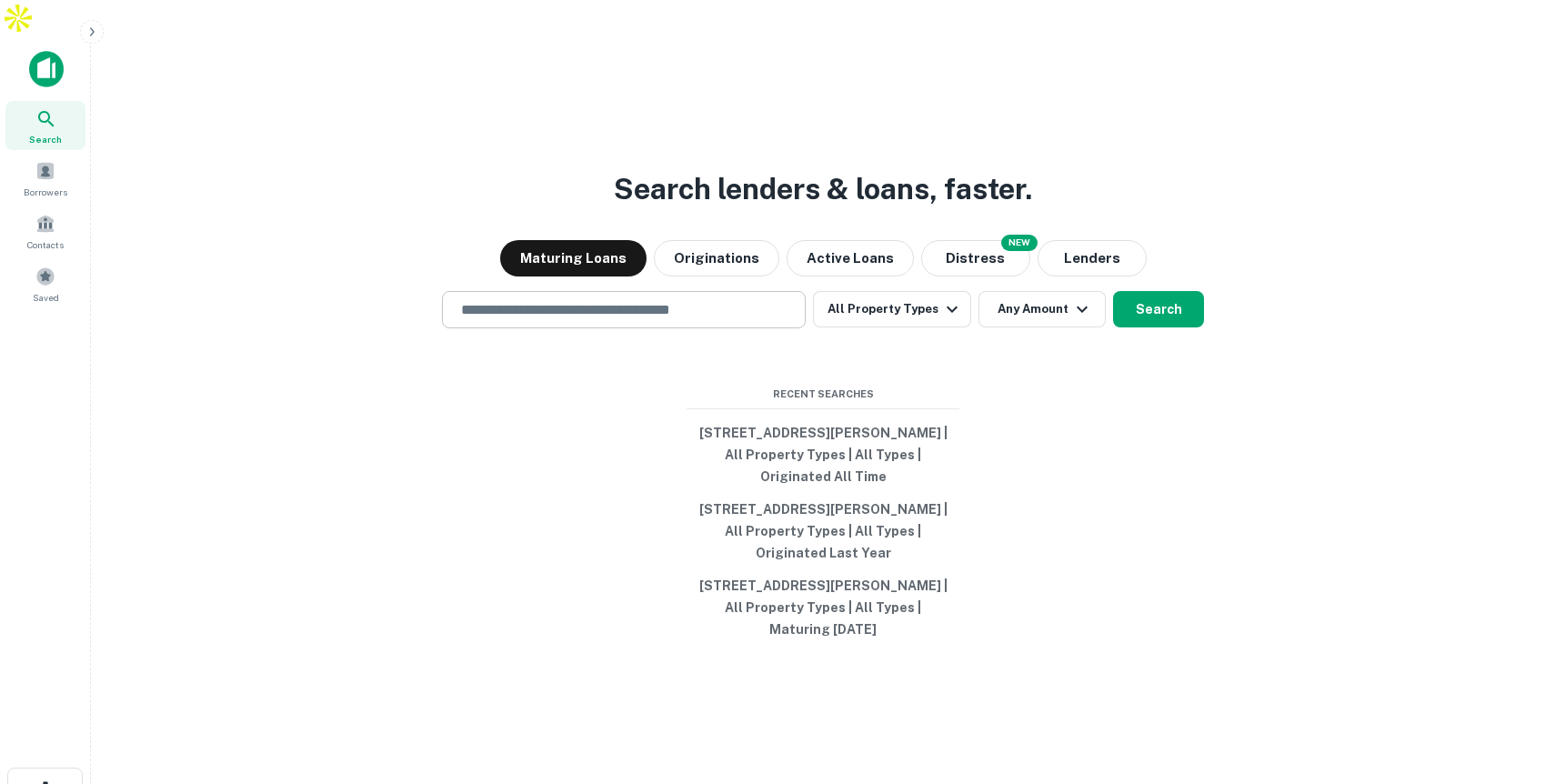
click at [722, 299] on input "text" at bounding box center [624, 310] width 347 height 21
type input "*"
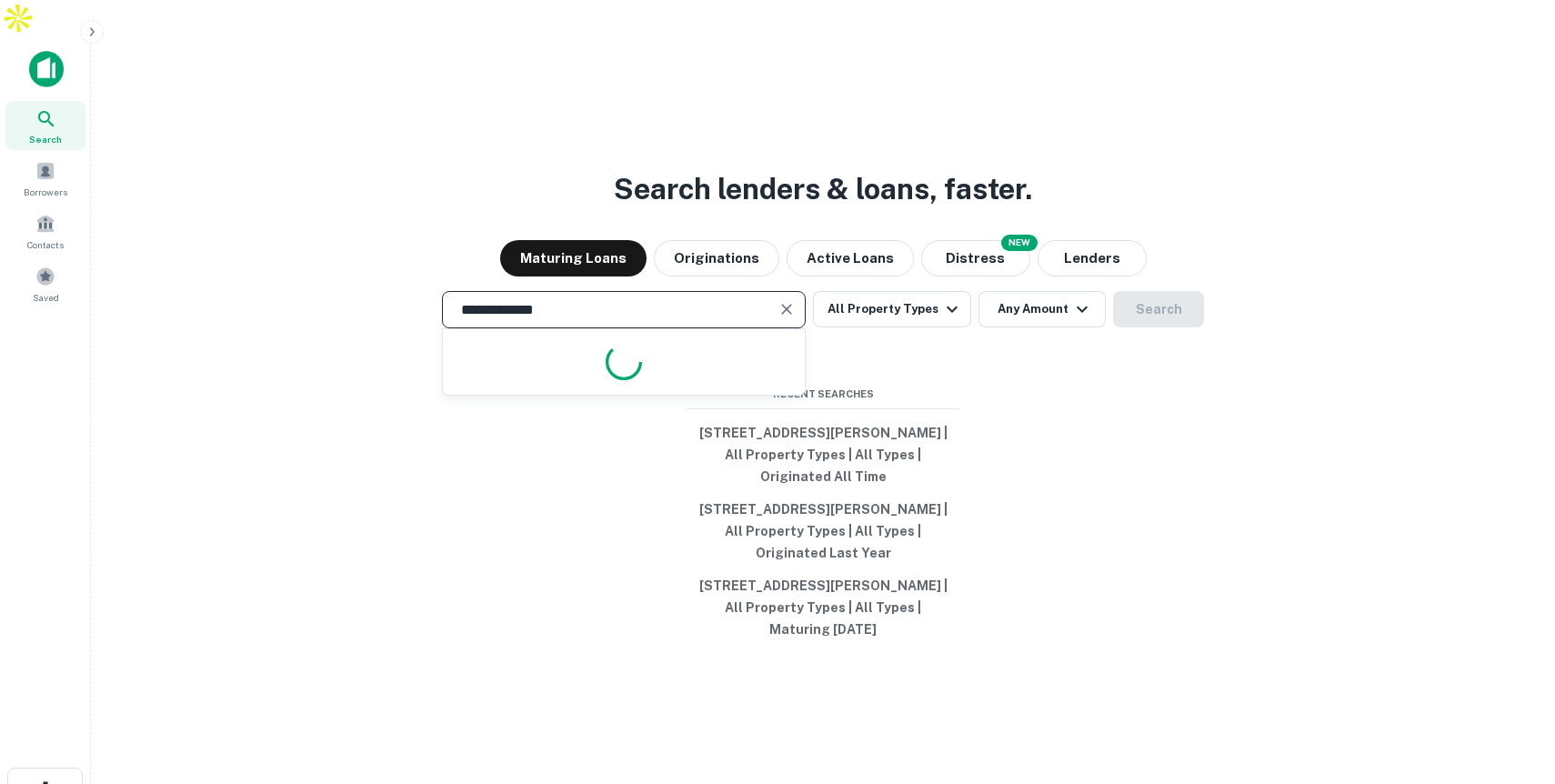
type input "**********"
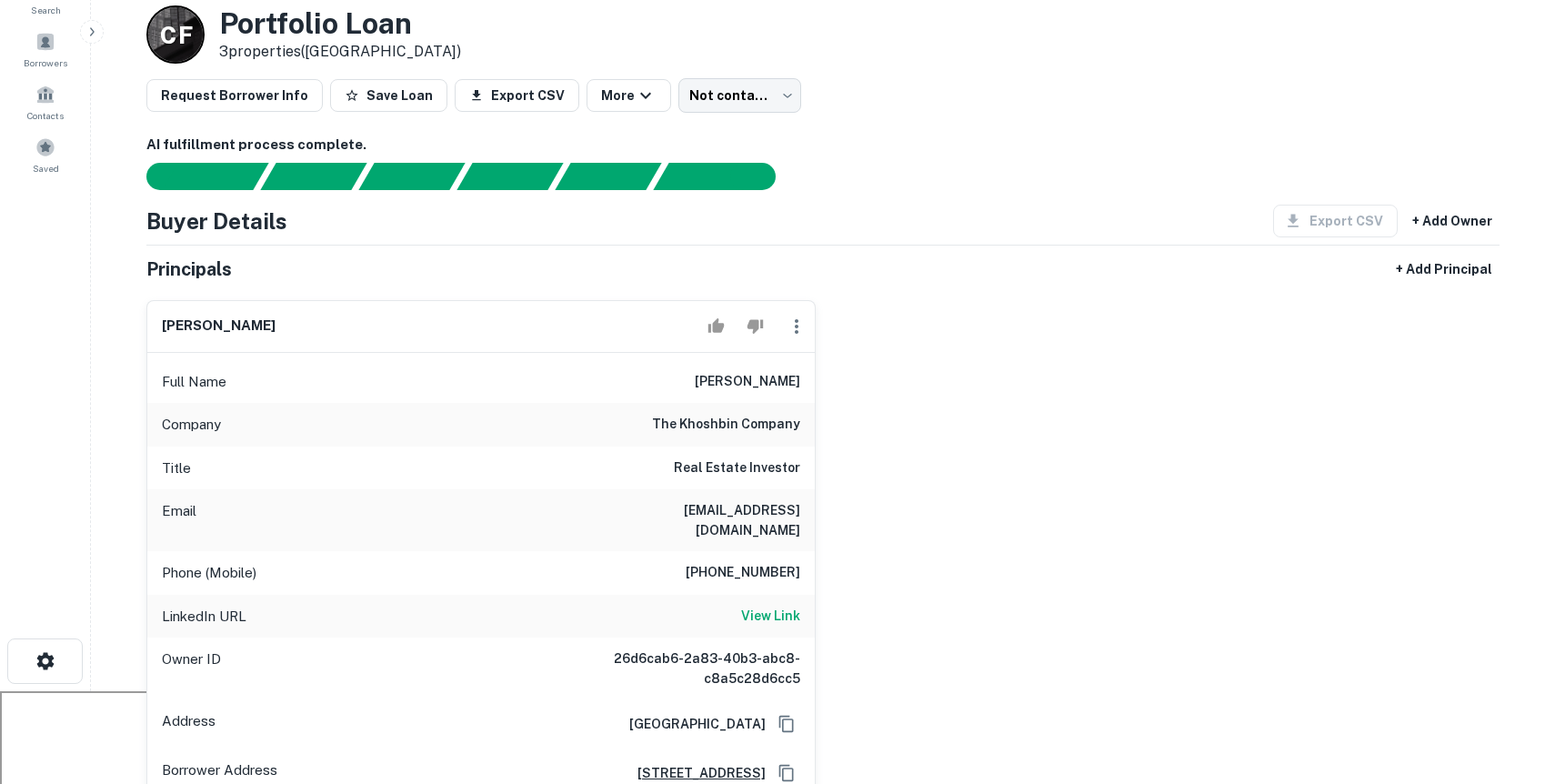
scroll to position [130, 0]
click at [759, 604] on h6 "View Link" at bounding box center [770, 614] width 59 height 20
